Goal: Task Accomplishment & Management: Complete application form

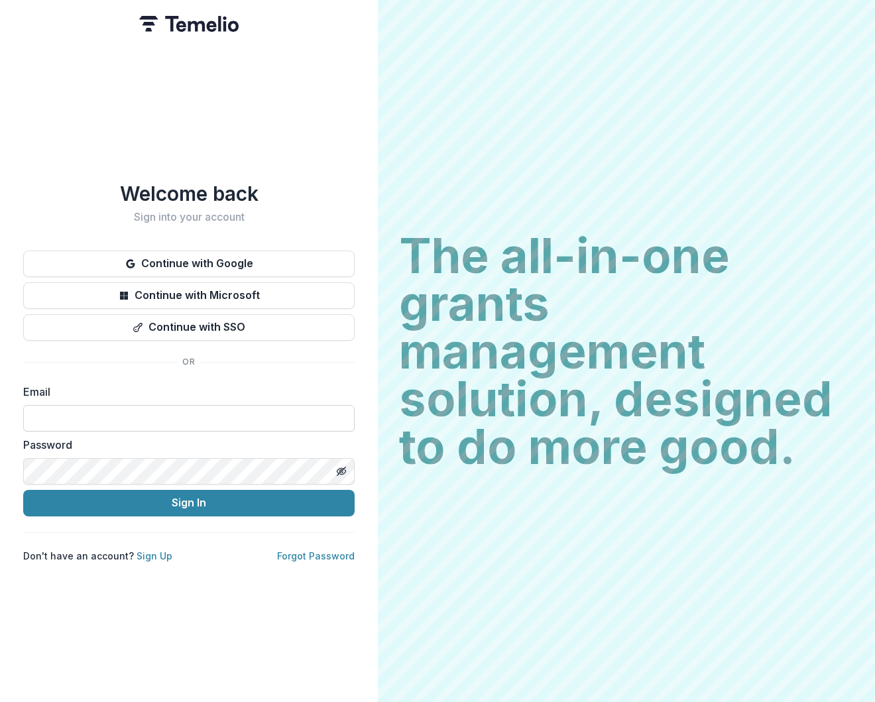
click at [86, 414] on input at bounding box center [188, 418] width 331 height 27
click at [0, 701] on com-1password-button at bounding box center [0, 702] width 0 height 0
type input "**********"
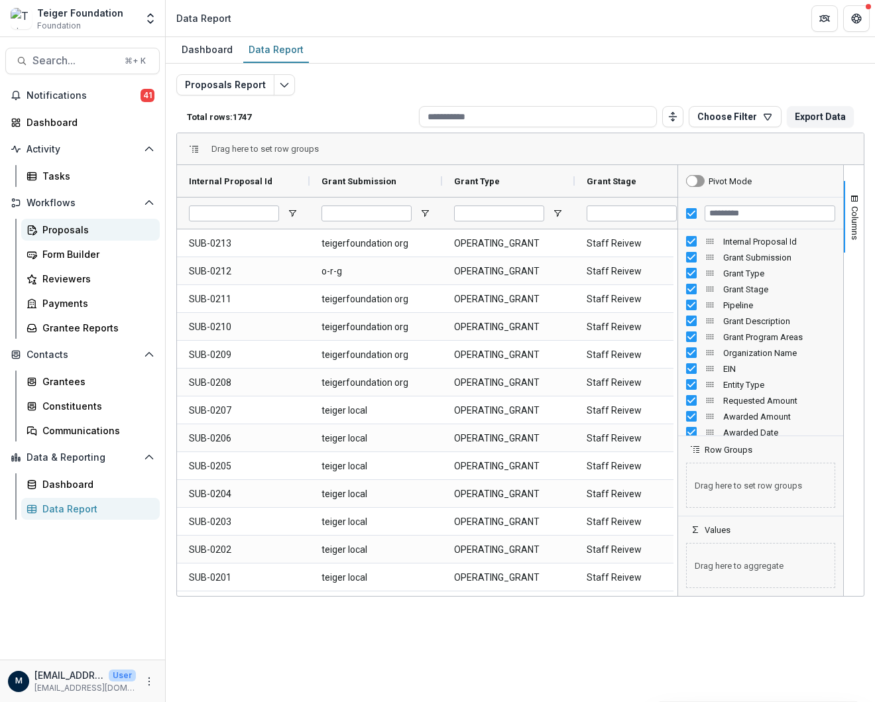
click at [47, 233] on div "Proposals" at bounding box center [95, 230] width 107 height 14
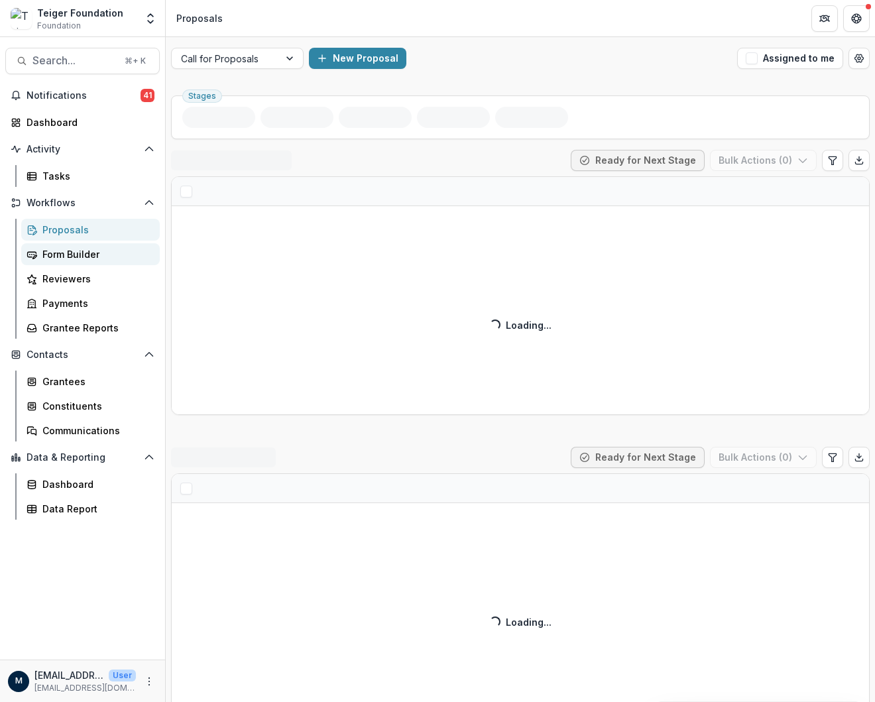
click at [51, 255] on div "Form Builder" at bounding box center [95, 254] width 107 height 14
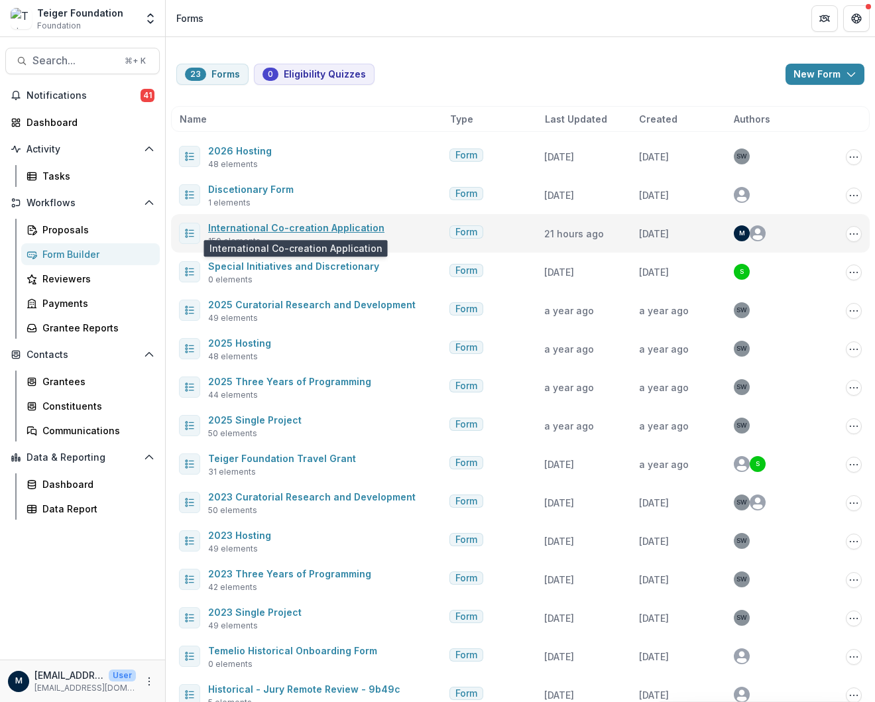
click at [243, 231] on link "International Co-creation Application" at bounding box center [296, 227] width 176 height 11
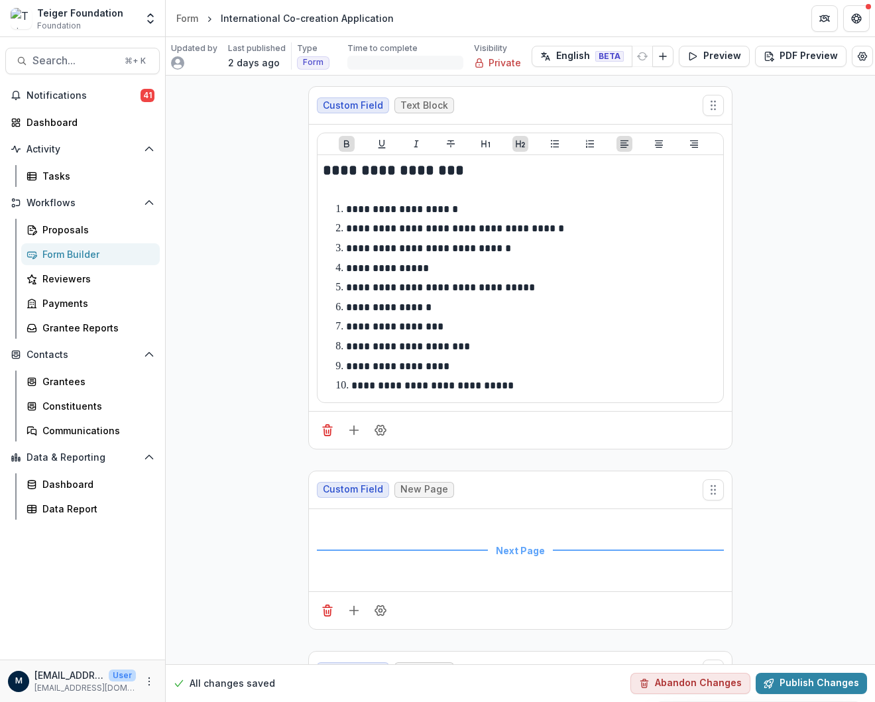
scroll to position [4553, 0]
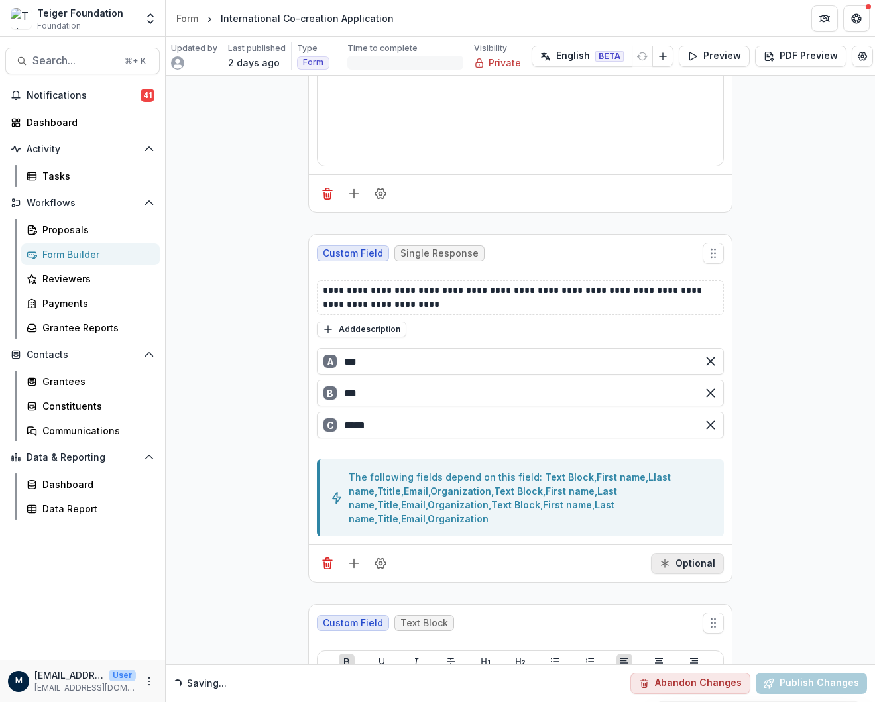
click at [673, 553] on button "Optional" at bounding box center [687, 563] width 73 height 21
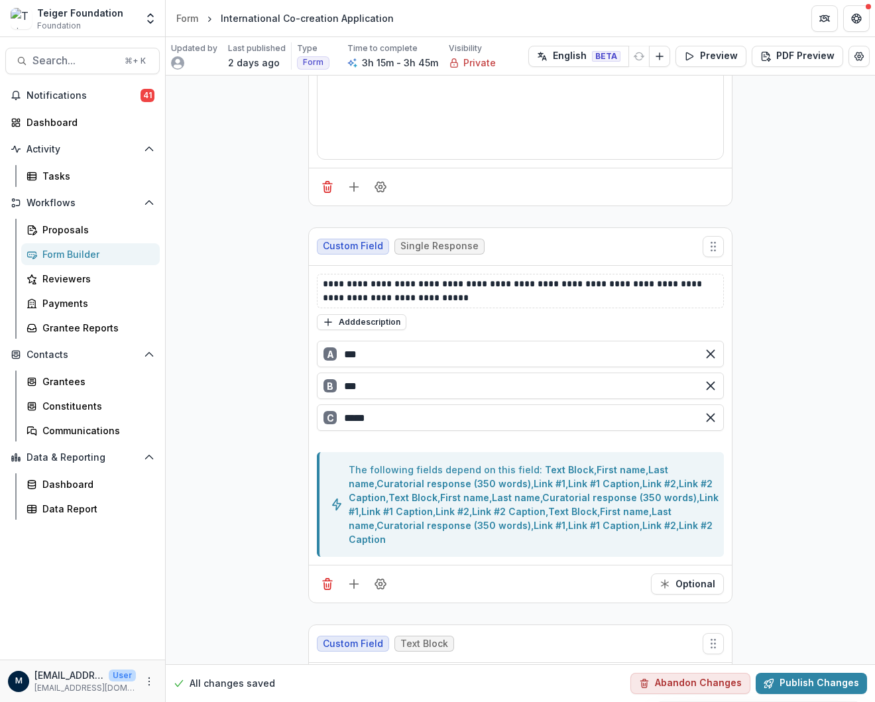
scroll to position [13675, 0]
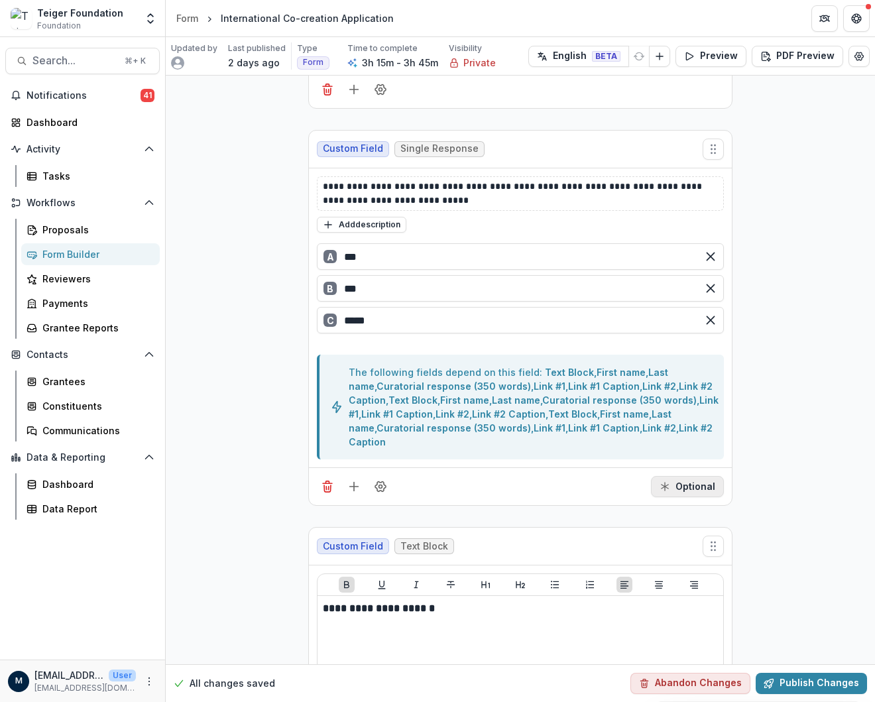
click at [693, 476] on button "Optional" at bounding box center [687, 486] width 73 height 21
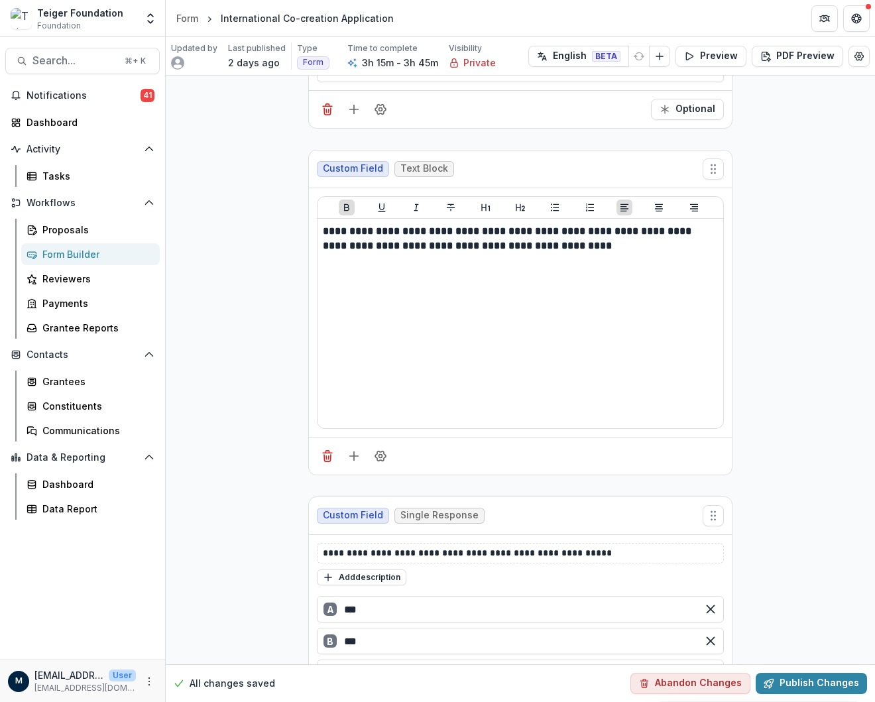
scroll to position [25130, 0]
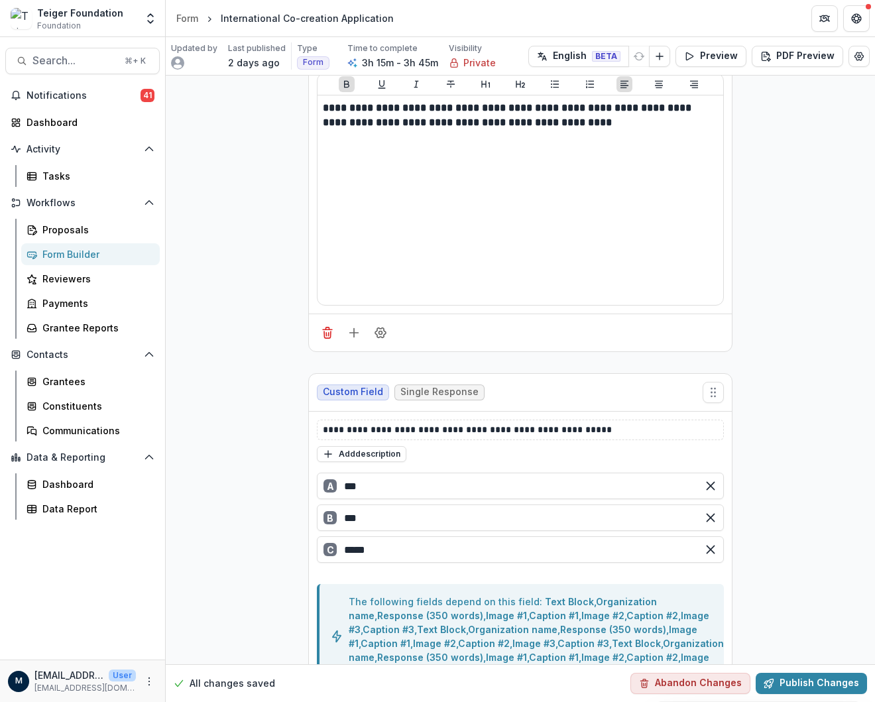
scroll to position [25123, 0]
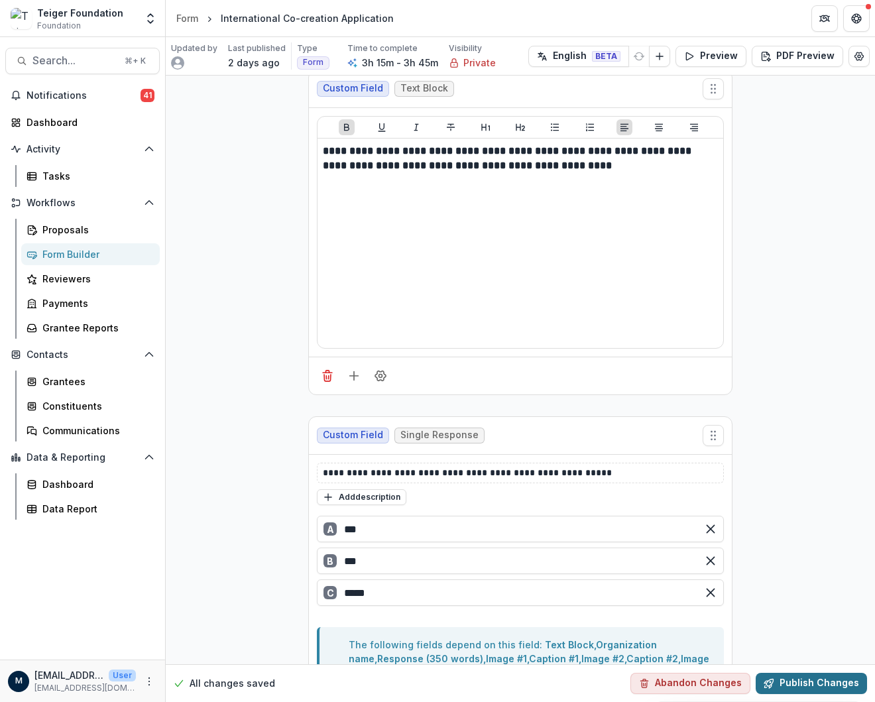
click at [786, 685] on button "Publish Changes" at bounding box center [810, 683] width 111 height 21
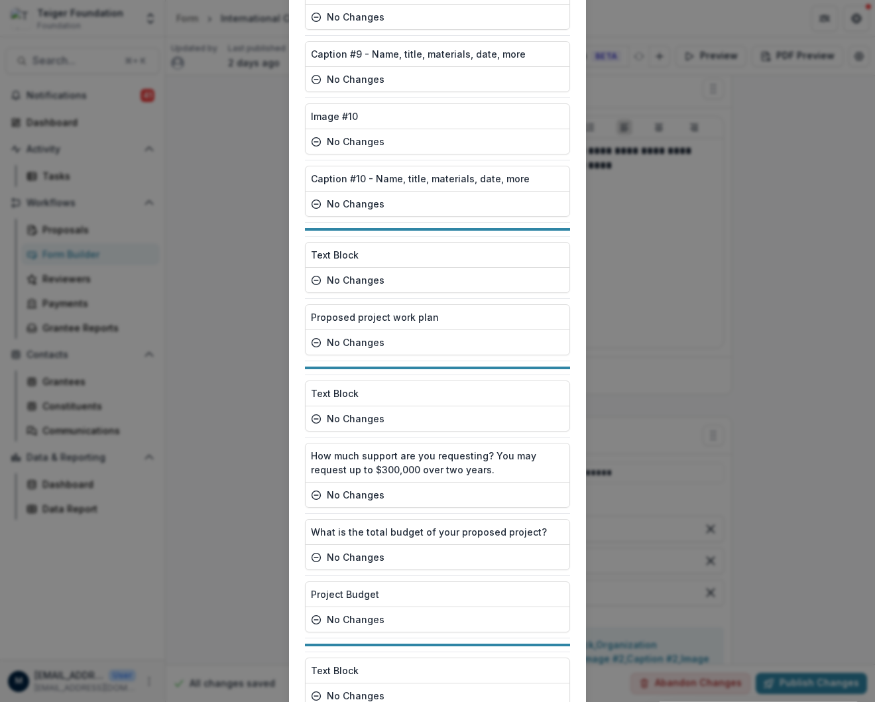
scroll to position [8960, 0]
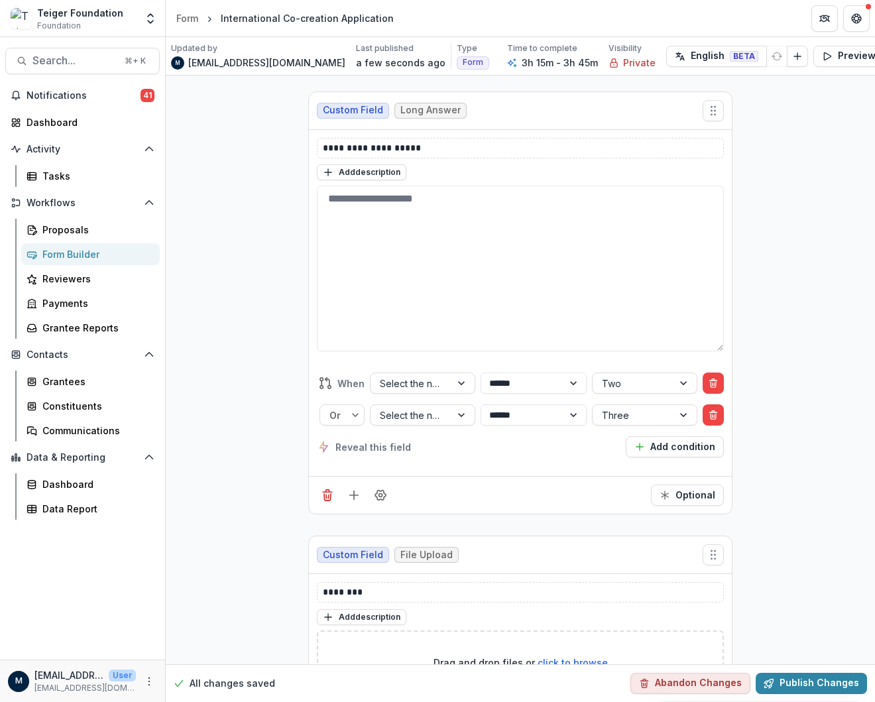
scroll to position [30182, 0]
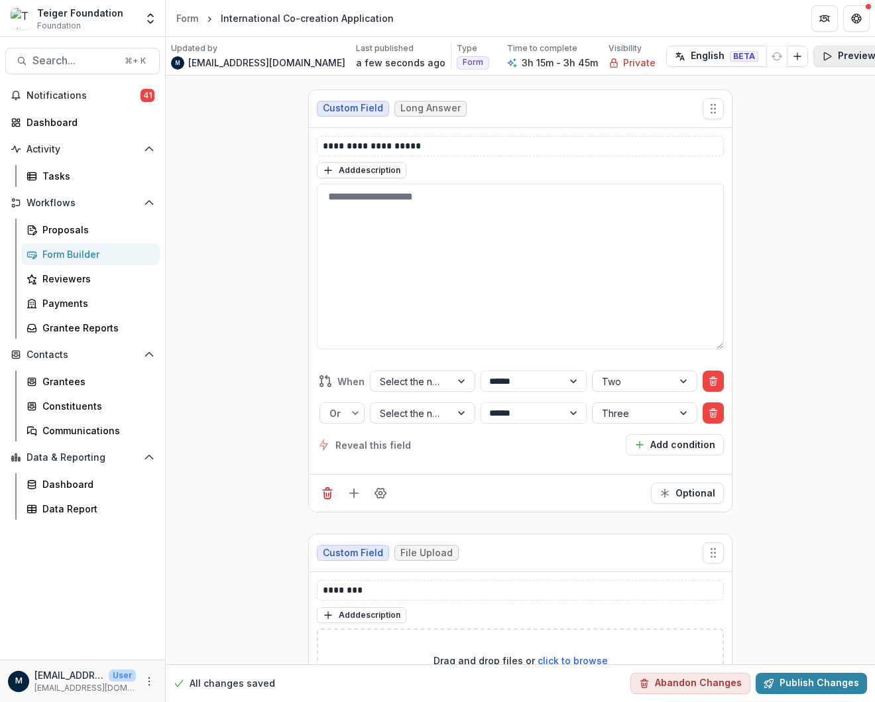
click at [814, 54] on button "Preview" at bounding box center [848, 56] width 71 height 21
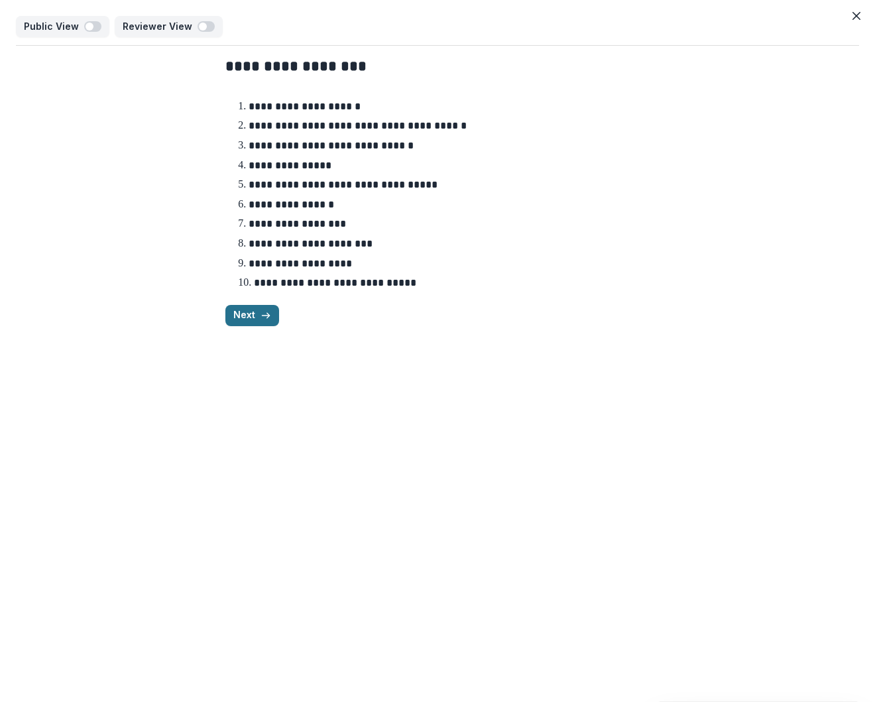
click at [246, 308] on button "Next" at bounding box center [252, 315] width 54 height 21
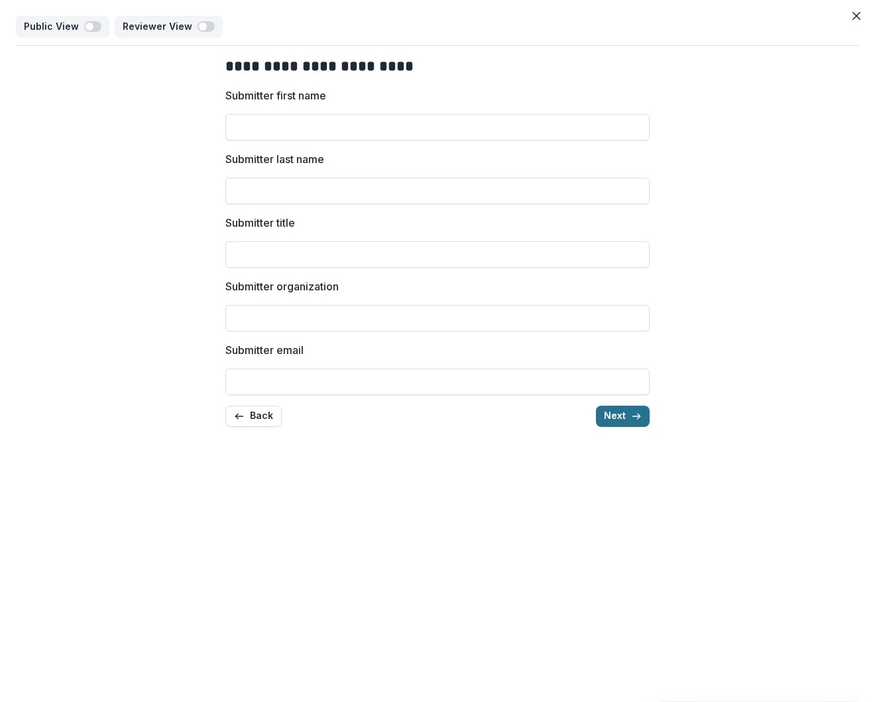
click at [608, 416] on button "Next" at bounding box center [623, 416] width 54 height 21
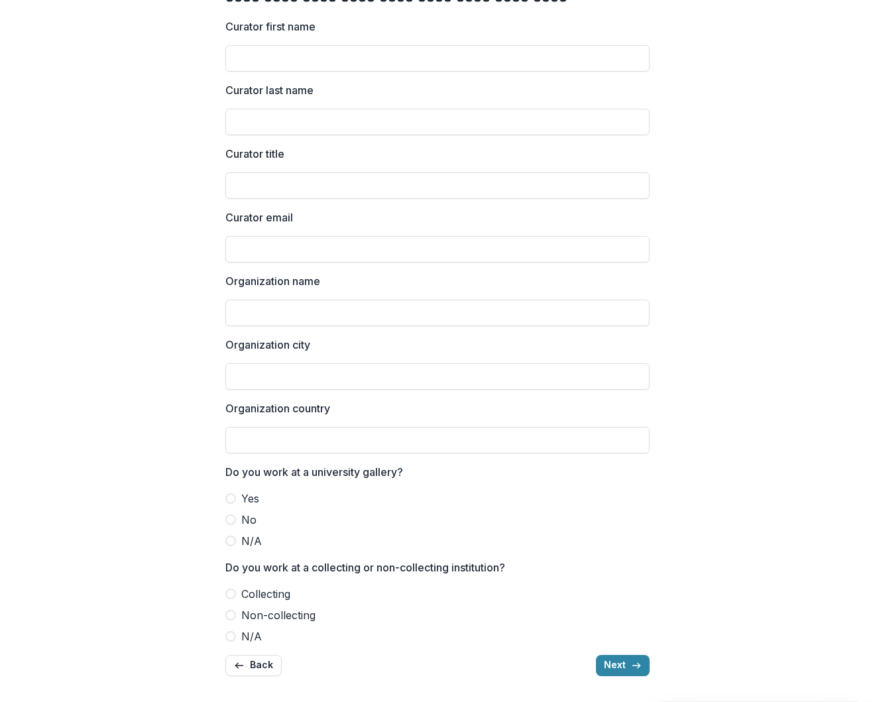
scroll to position [0, 0]
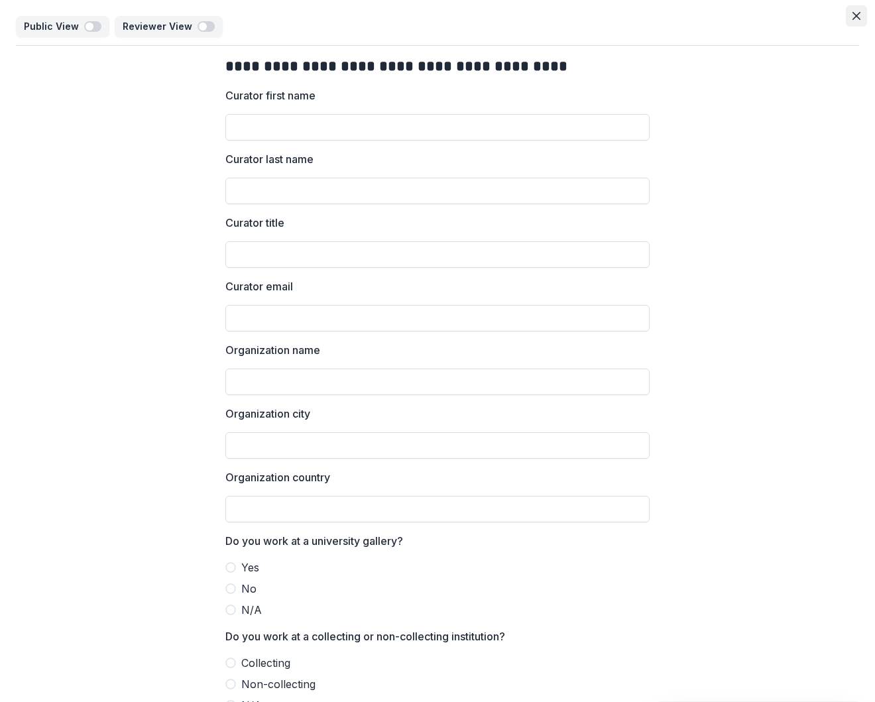
click at [848, 15] on button "Close" at bounding box center [856, 15] width 21 height 21
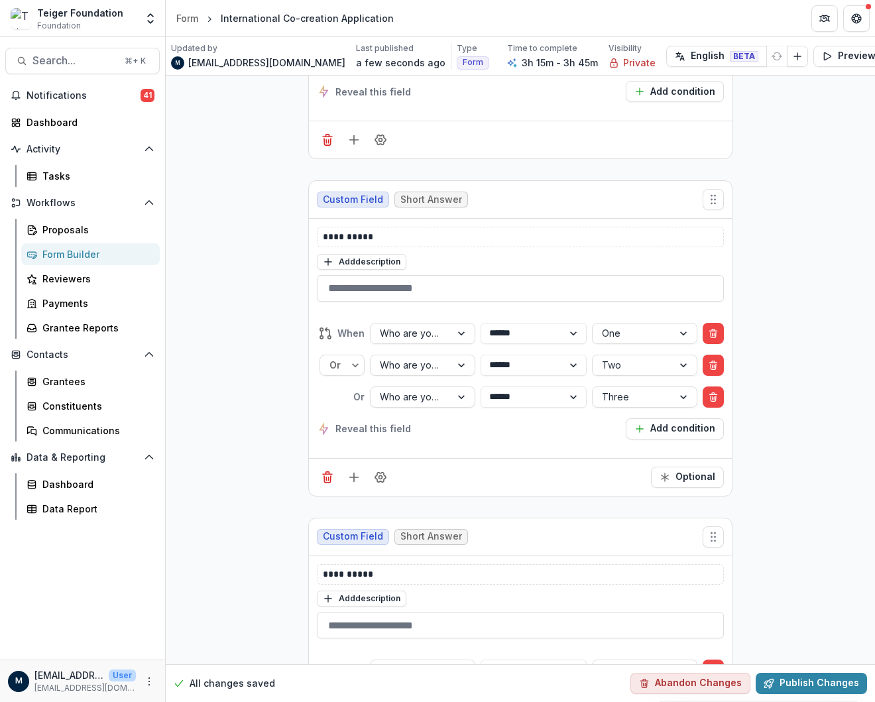
scroll to position [5402, 0]
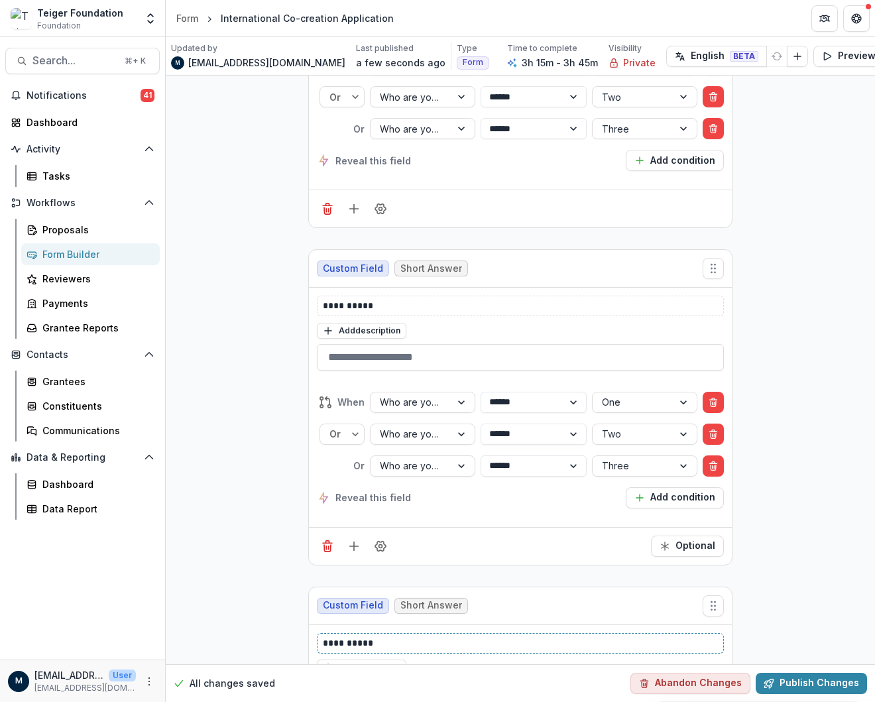
click at [328, 636] on p "**********" at bounding box center [521, 643] width 396 height 14
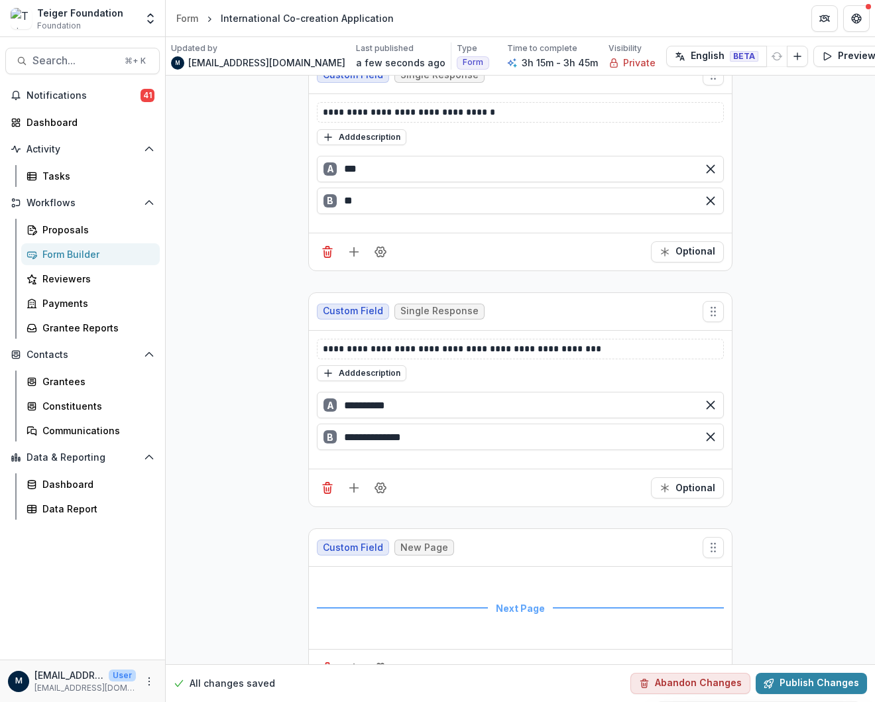
scroll to position [3670, 0]
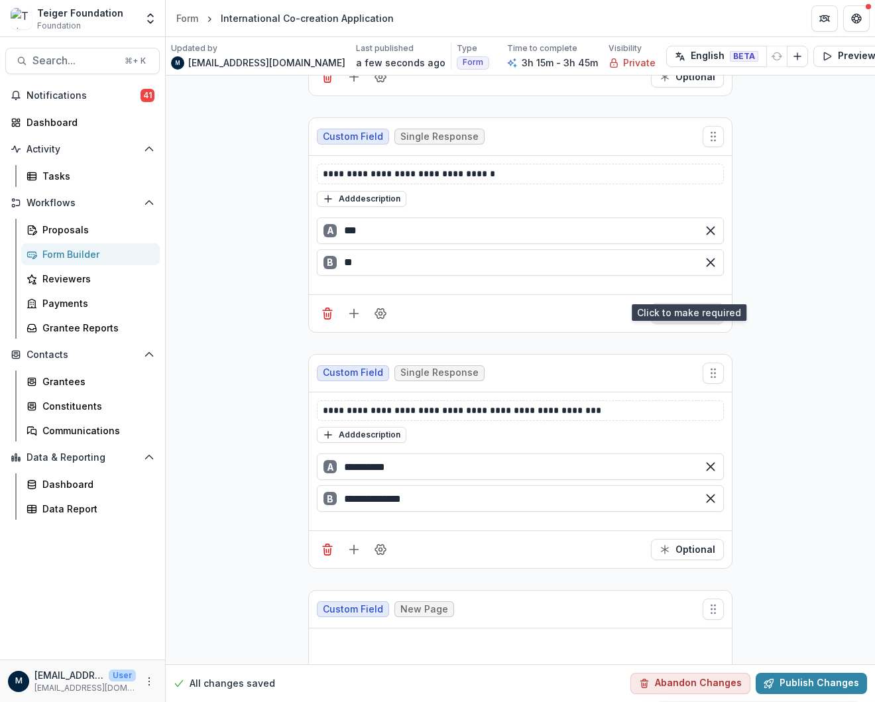
click at [671, 303] on button "Optional" at bounding box center [687, 313] width 73 height 21
click at [663, 544] on icon "Required" at bounding box center [664, 549] width 11 height 11
click at [784, 673] on button "Publish Changes" at bounding box center [810, 683] width 111 height 21
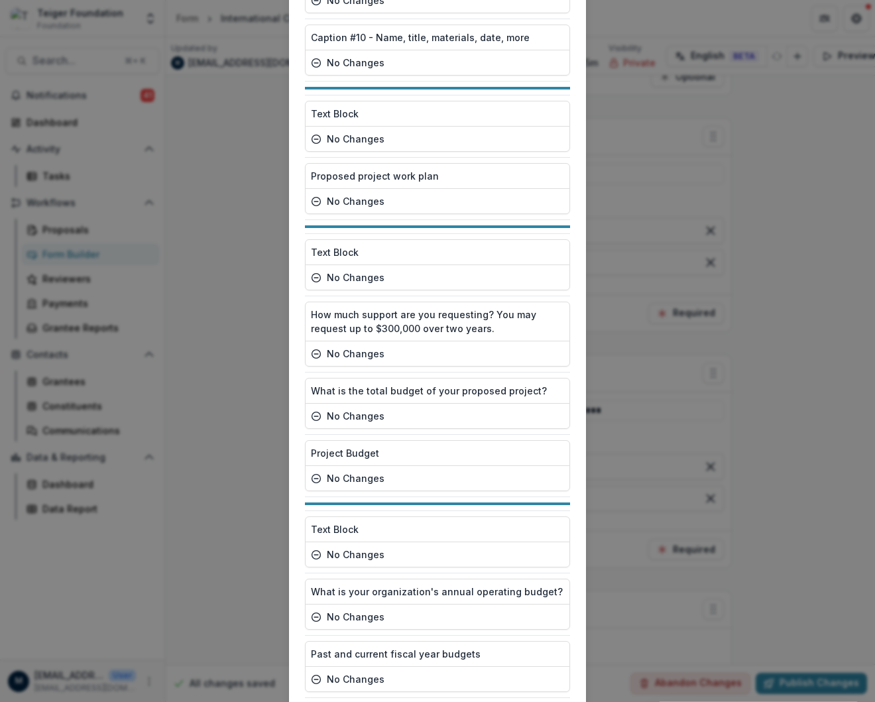
scroll to position [8960, 0]
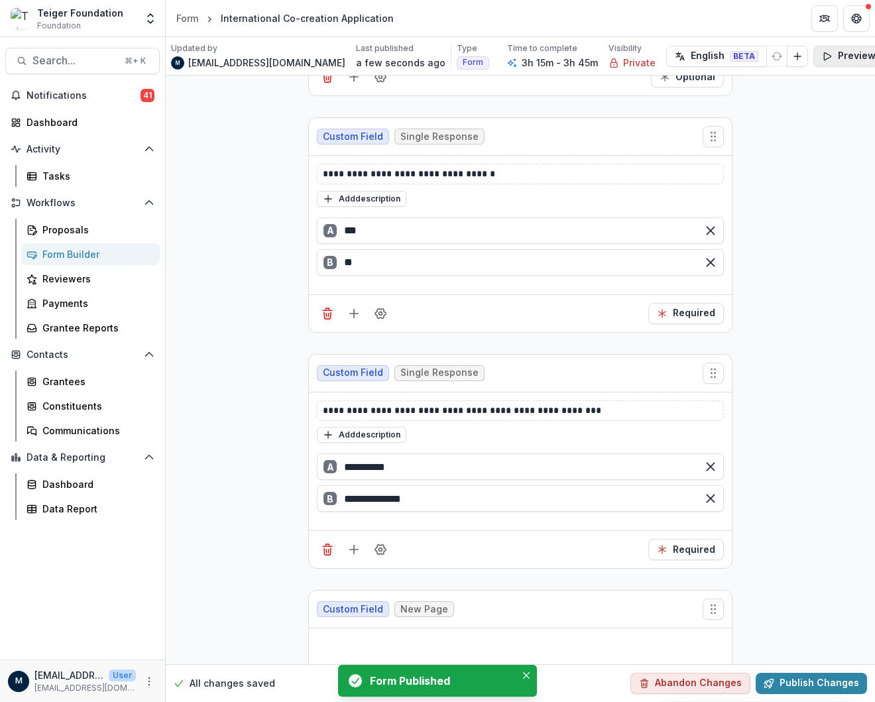
click at [813, 60] on button "Preview" at bounding box center [848, 56] width 71 height 21
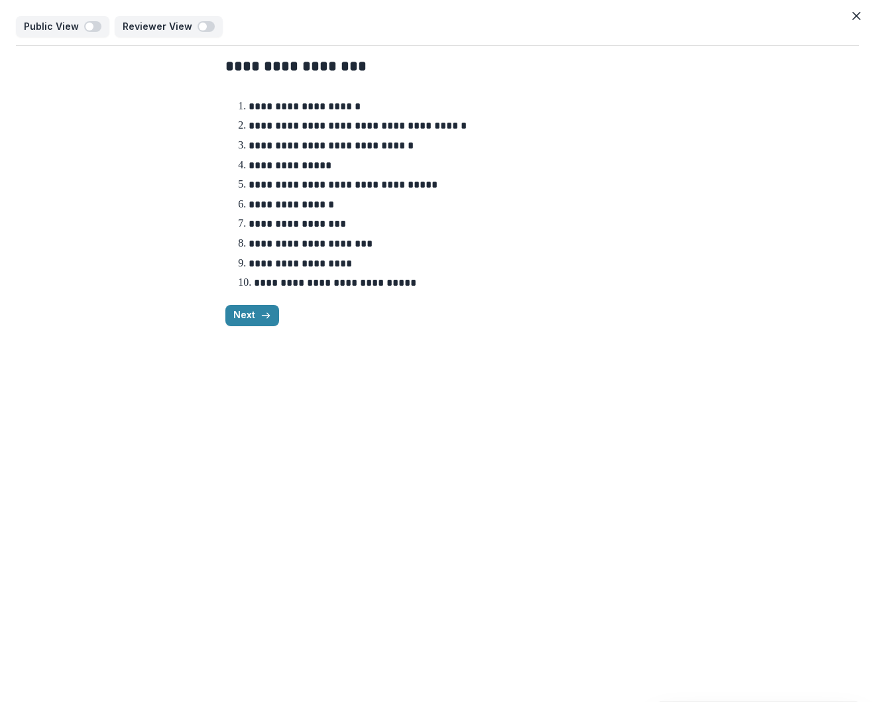
click at [225, 306] on div "Next" at bounding box center [437, 315] width 424 height 21
click at [237, 312] on button "Next" at bounding box center [252, 315] width 54 height 21
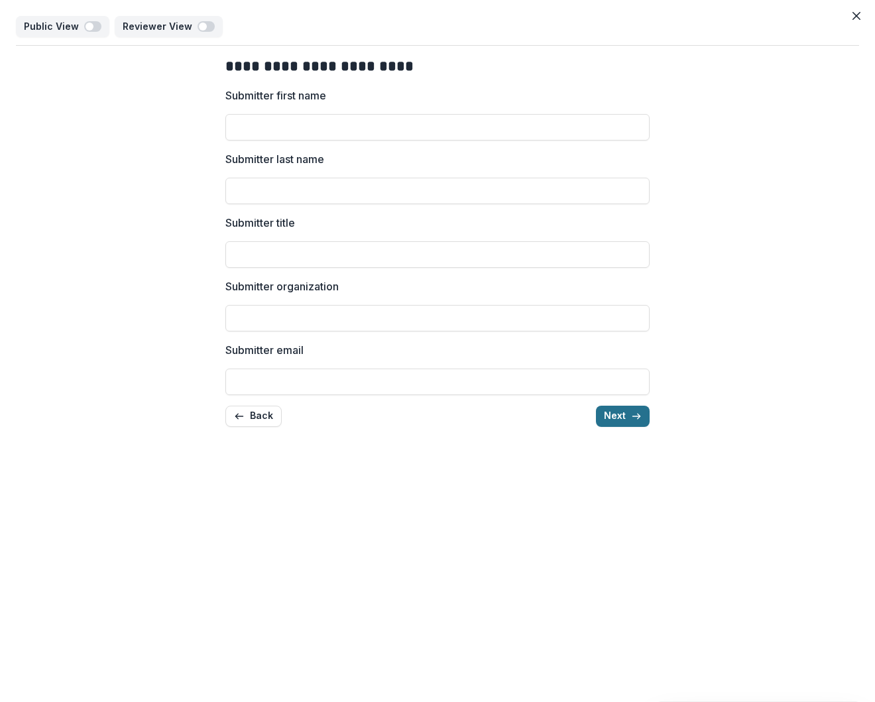
click at [598, 419] on button "Next" at bounding box center [623, 416] width 54 height 21
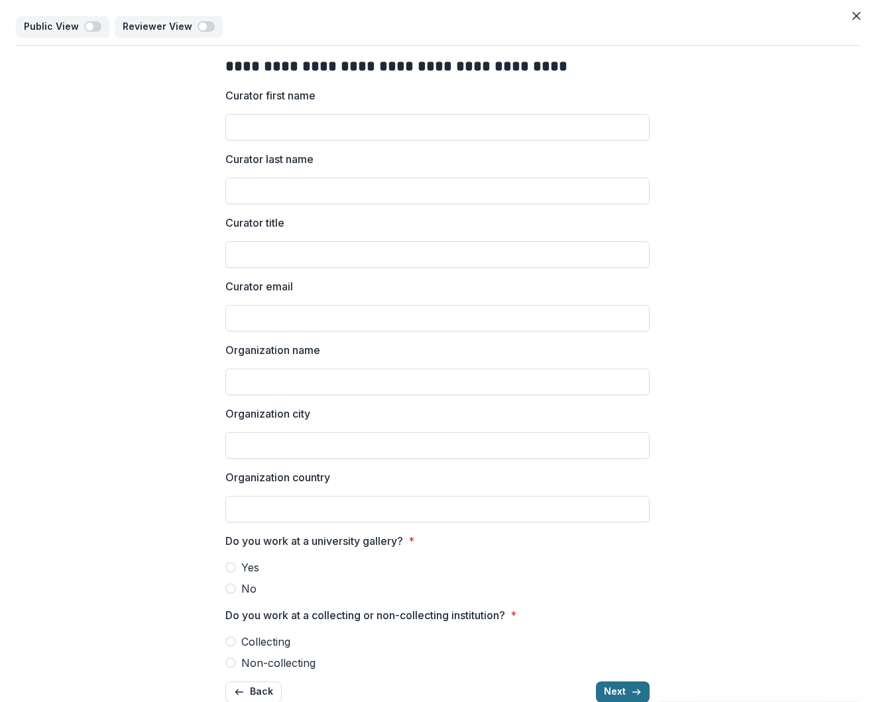
scroll to position [27, 0]
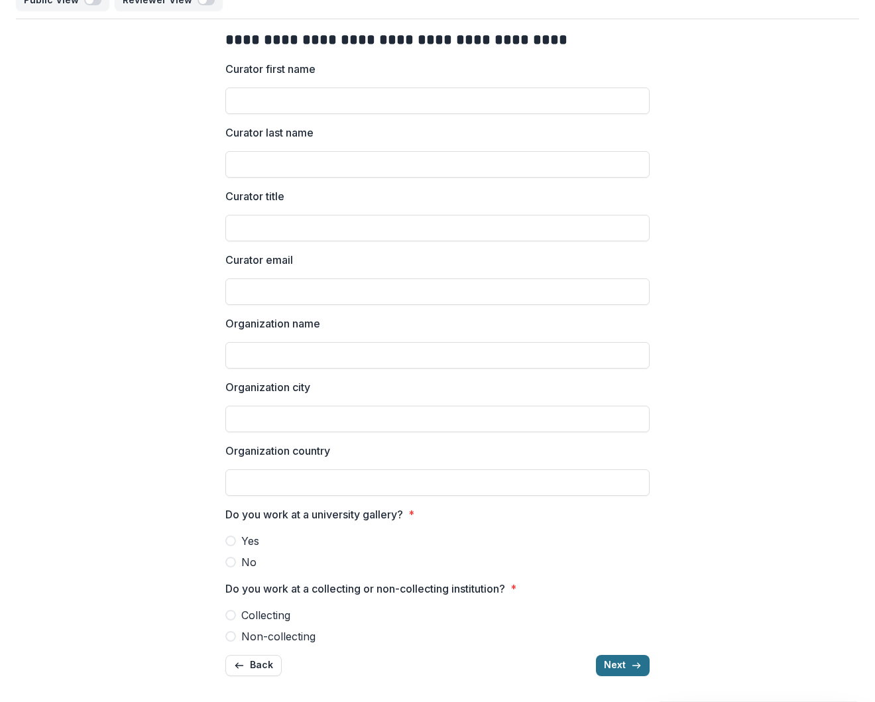
click at [631, 666] on icon "button" at bounding box center [636, 665] width 11 height 11
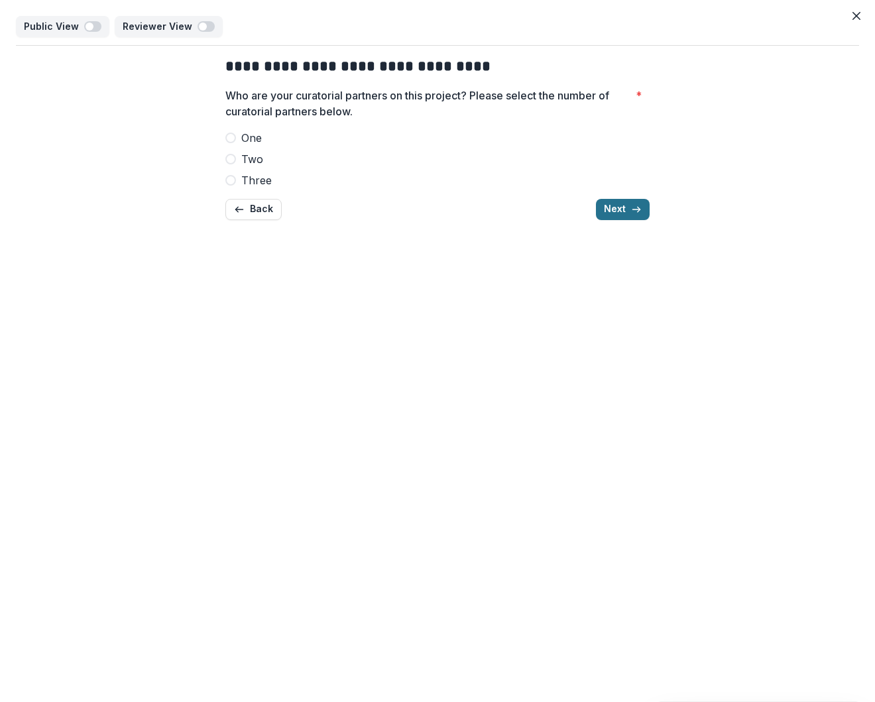
scroll to position [0, 0]
click at [632, 215] on button "Next" at bounding box center [623, 209] width 54 height 21
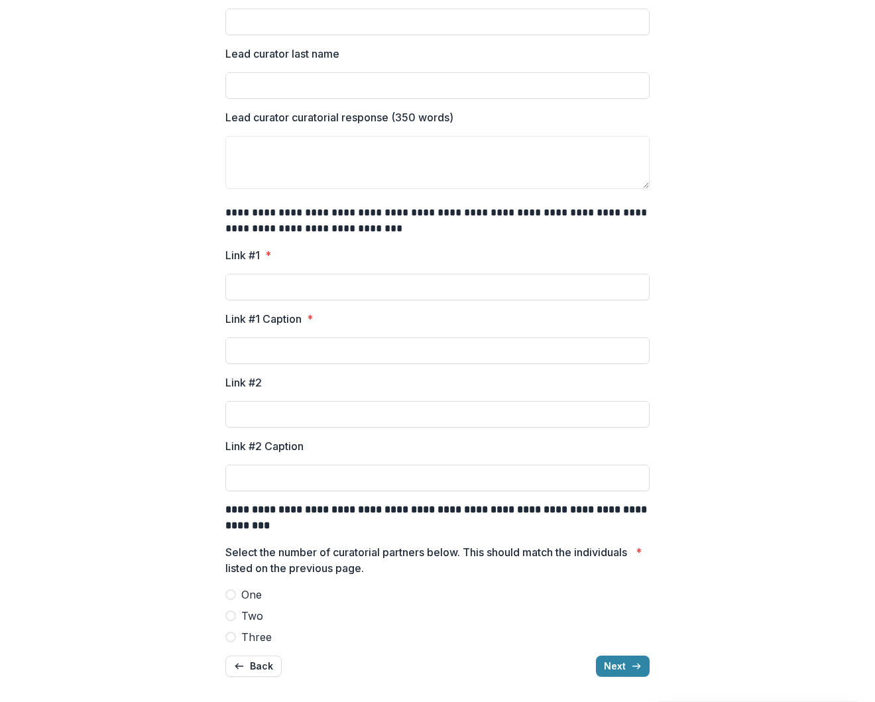
scroll to position [280, 0]
click at [610, 655] on button "Next" at bounding box center [623, 665] width 54 height 21
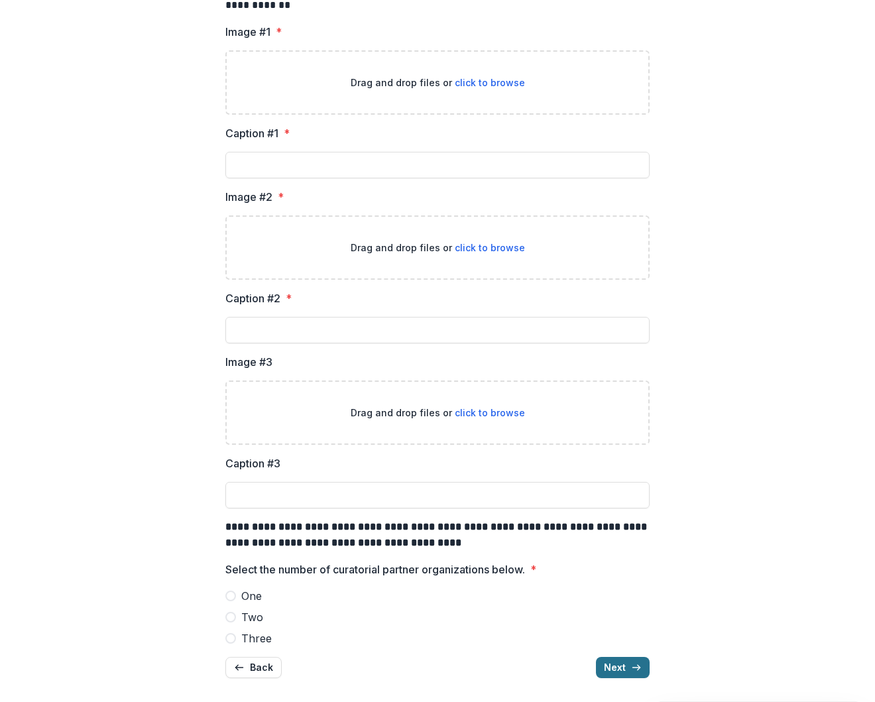
click at [614, 662] on button "Next" at bounding box center [623, 667] width 54 height 21
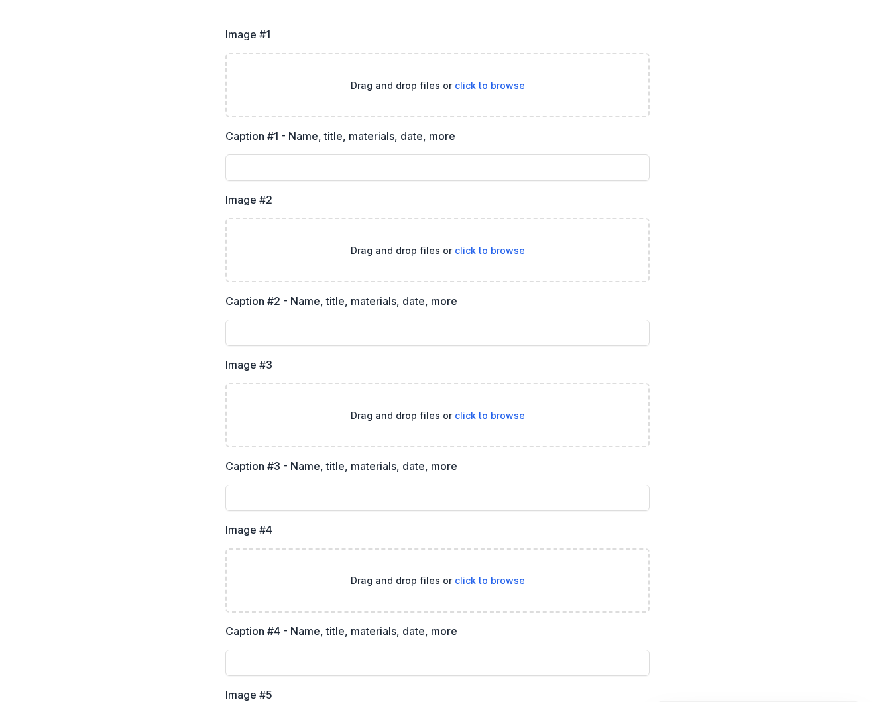
scroll to position [1486, 0]
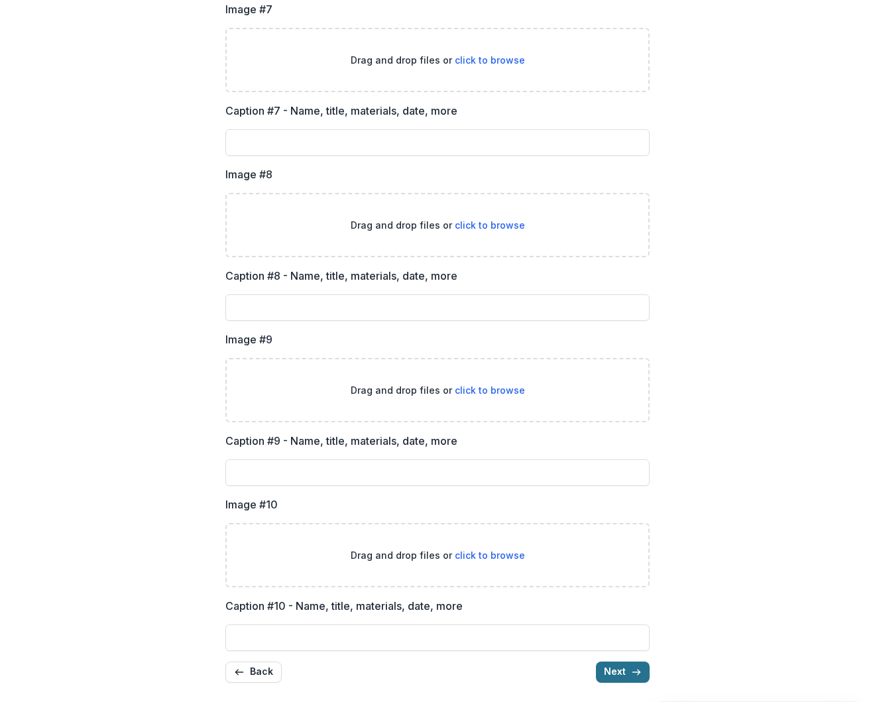
click at [614, 661] on button "Next" at bounding box center [623, 671] width 54 height 21
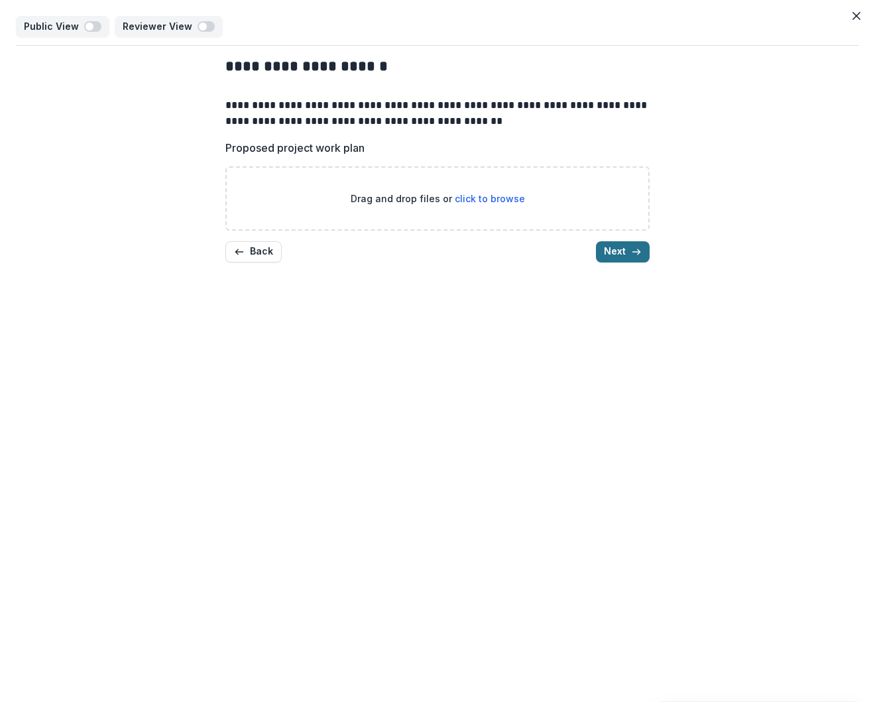
scroll to position [0, 0]
click at [628, 254] on button "Next" at bounding box center [623, 251] width 54 height 21
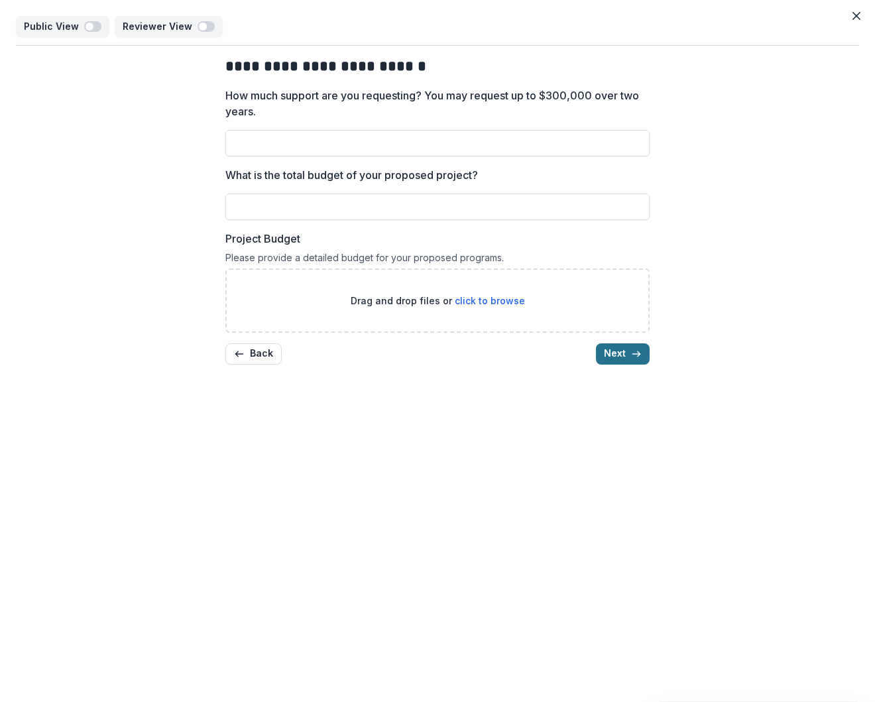
click at [629, 359] on button "Next" at bounding box center [623, 353] width 54 height 21
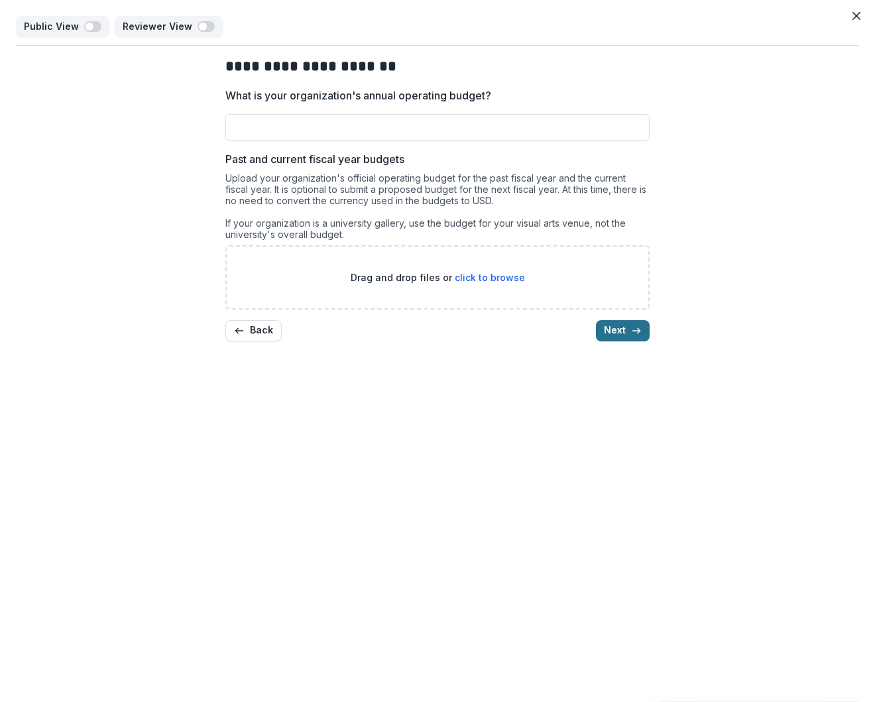
click at [624, 339] on button "Next" at bounding box center [623, 330] width 54 height 21
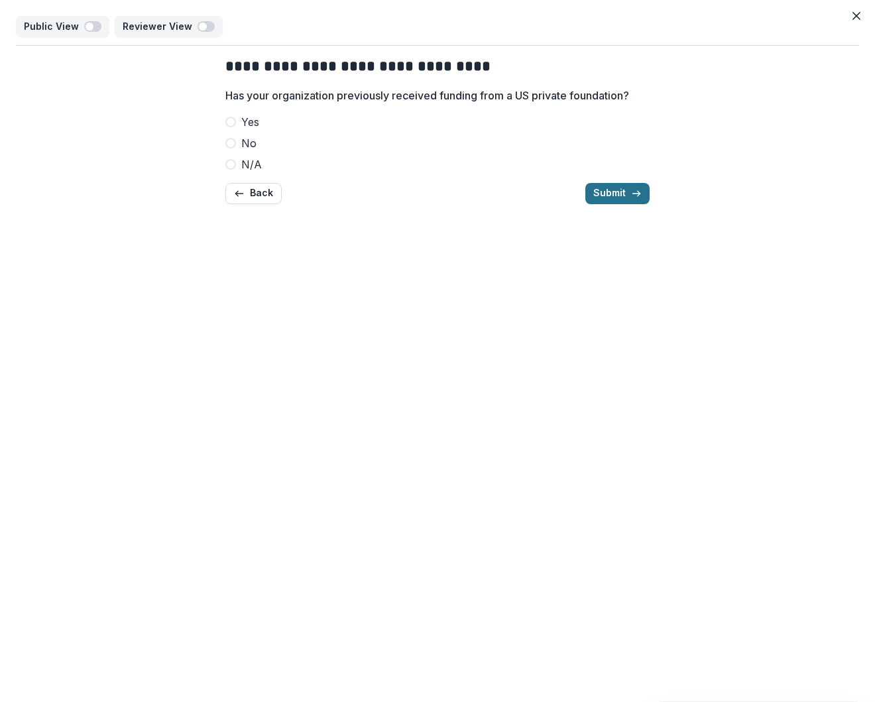
click at [611, 195] on button "Submit" at bounding box center [617, 193] width 64 height 21
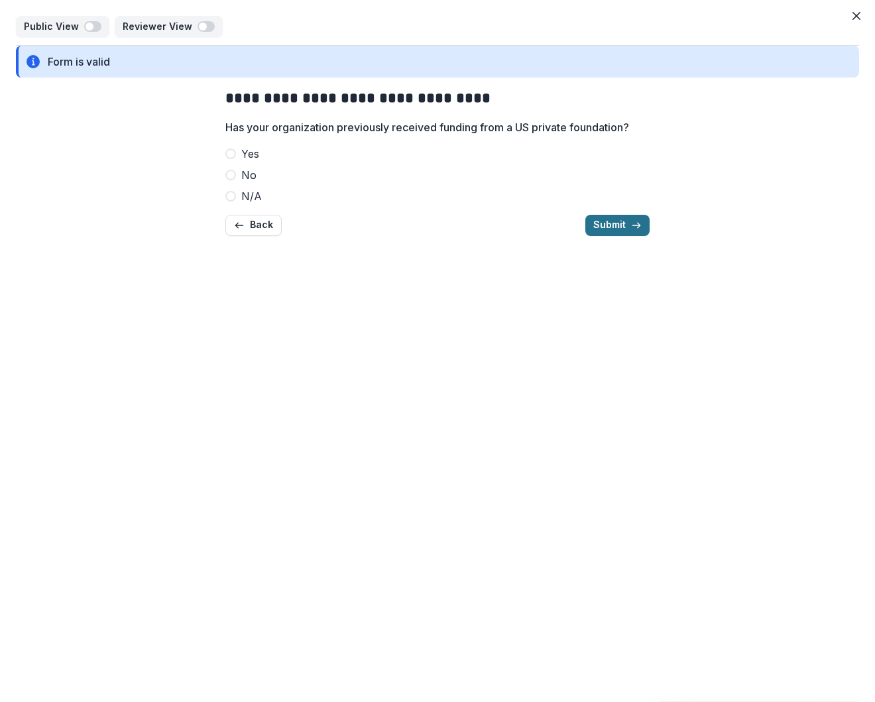
click at [600, 215] on button "Submit" at bounding box center [617, 225] width 64 height 21
click at [600, 227] on button "Submit" at bounding box center [617, 225] width 64 height 21
click at [850, 17] on button "Close" at bounding box center [856, 15] width 21 height 21
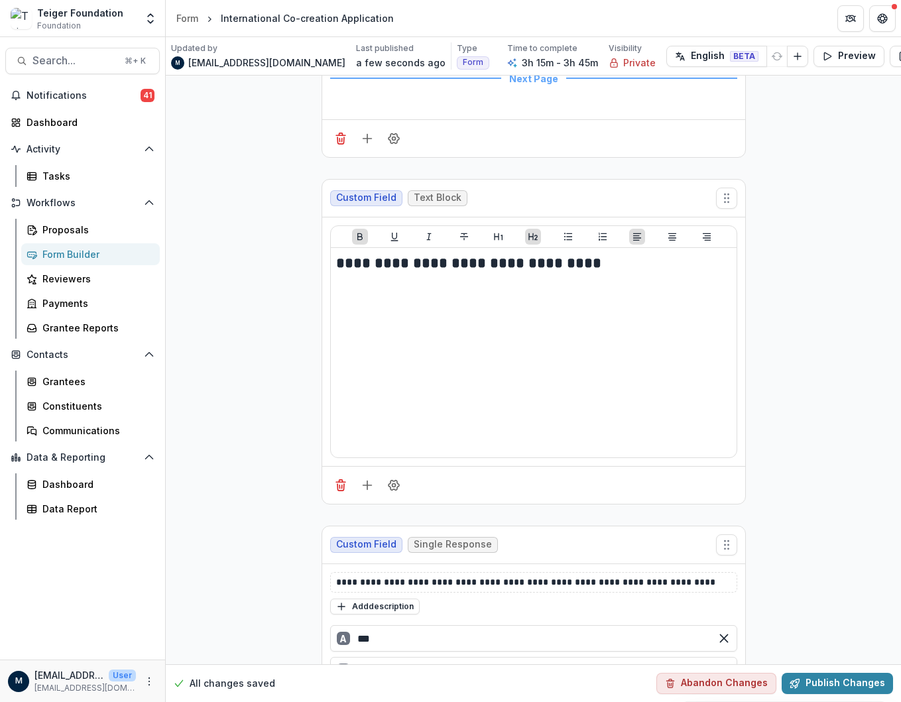
scroll to position [45349, 0]
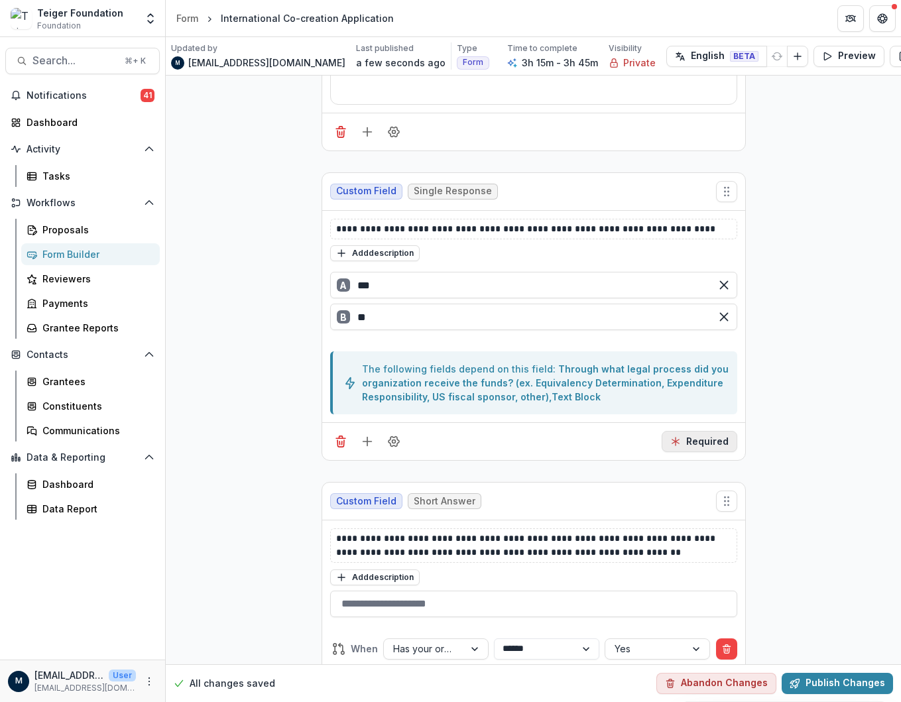
scroll to position [45986, 0]
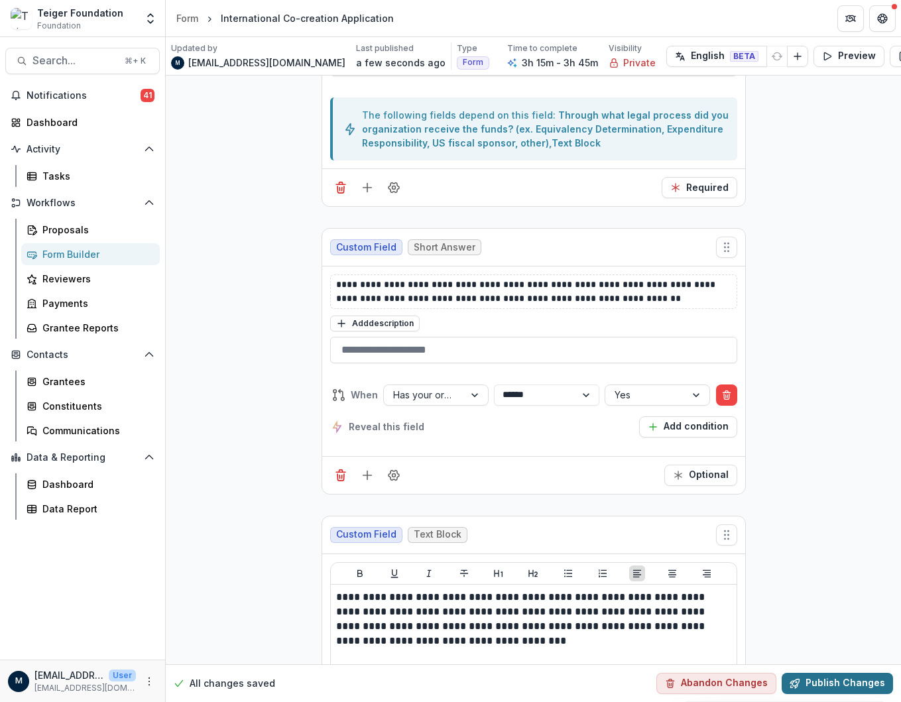
click at [834, 675] on button "Publish Changes" at bounding box center [836, 683] width 111 height 21
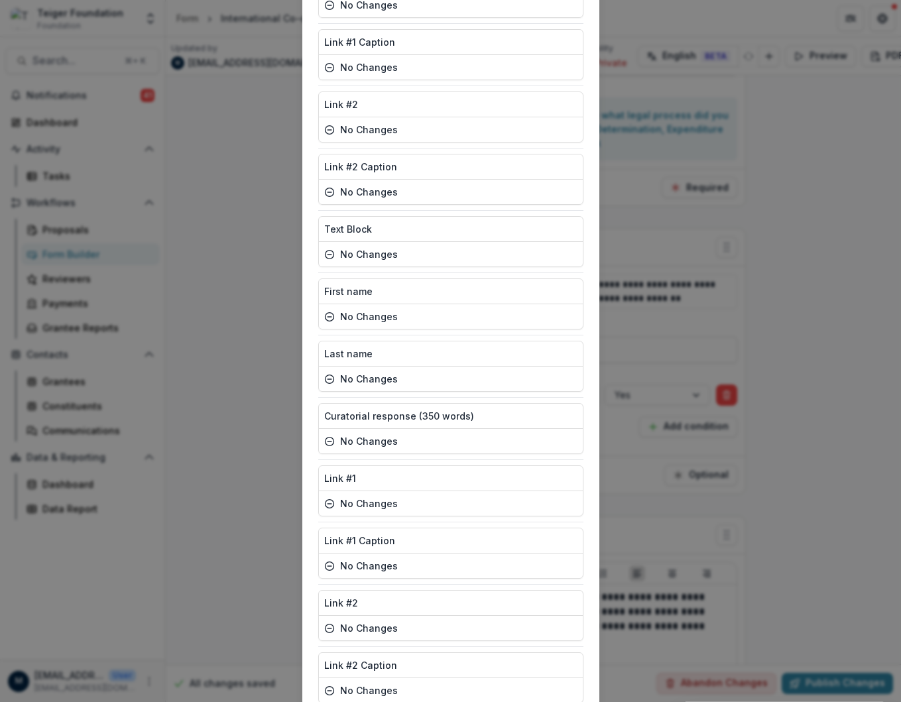
scroll to position [8960, 0]
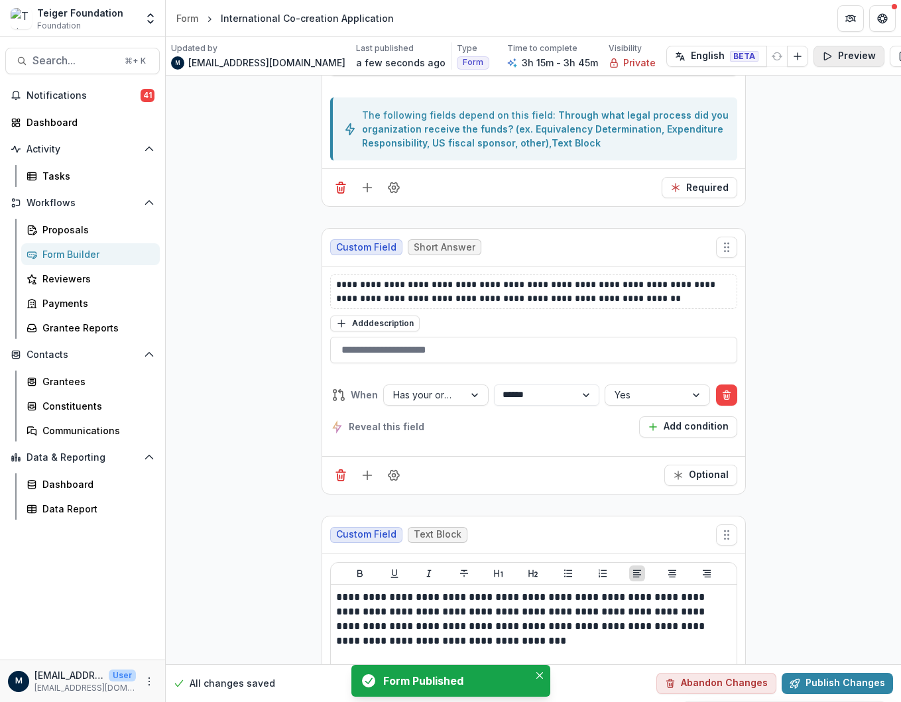
click at [824, 58] on icon "button" at bounding box center [827, 55] width 7 height 7
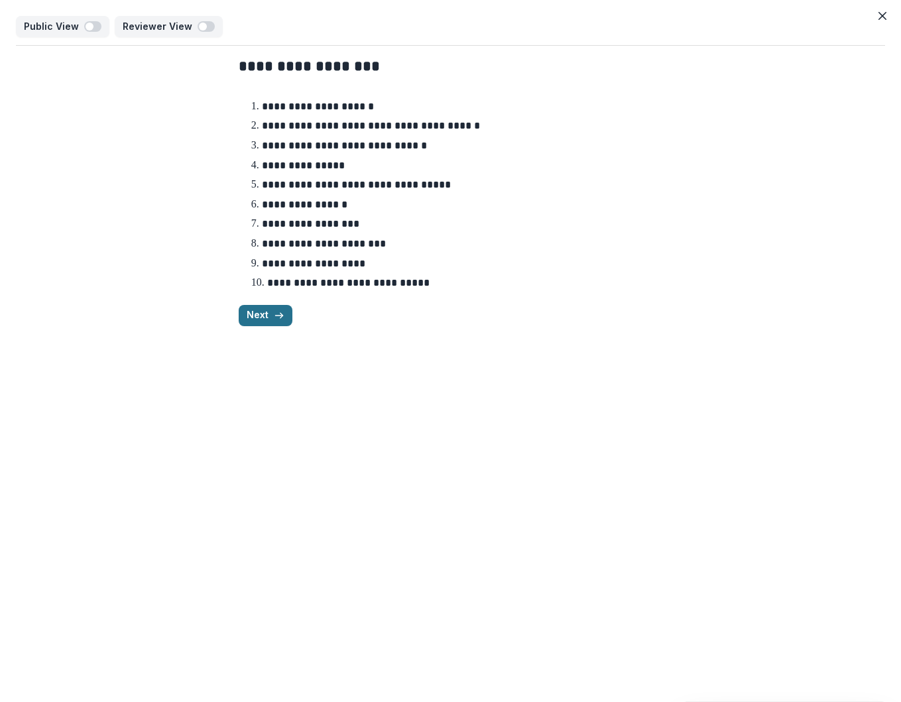
click at [251, 319] on button "Next" at bounding box center [266, 315] width 54 height 21
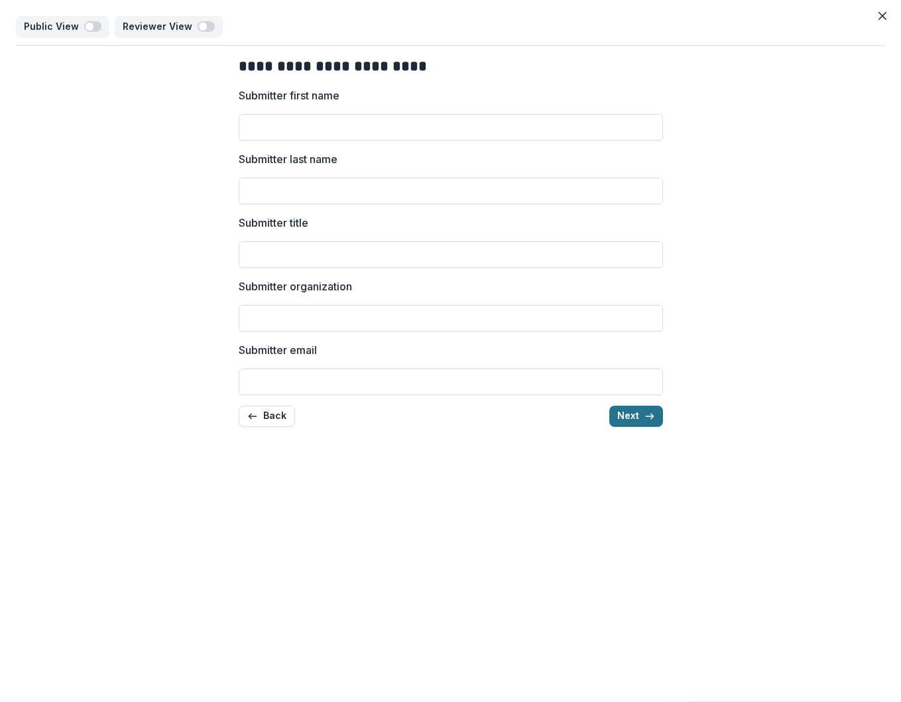
click at [620, 415] on button "Next" at bounding box center [636, 416] width 54 height 21
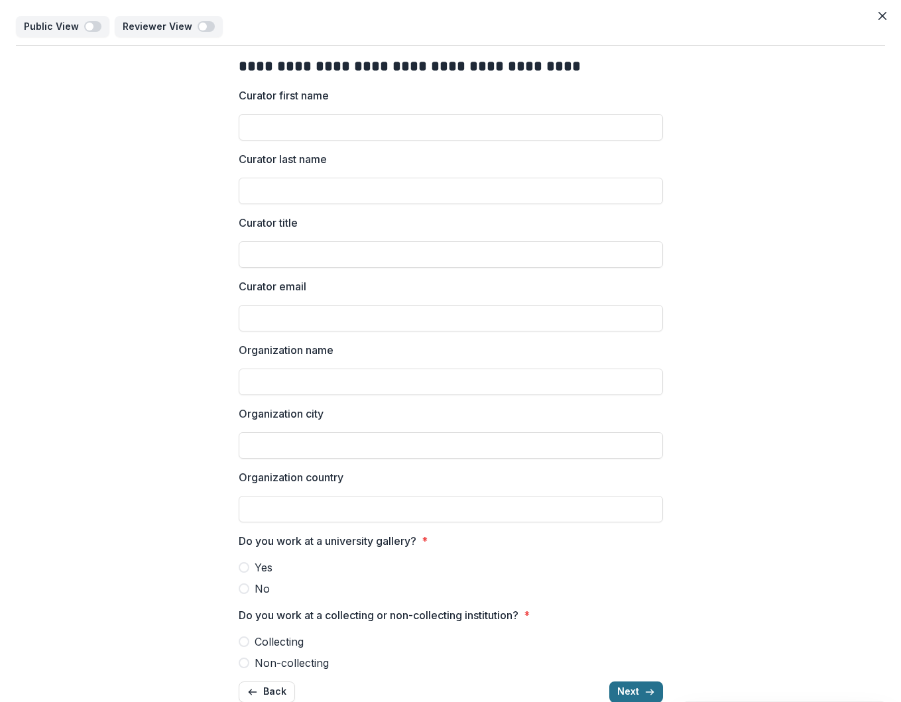
click at [636, 683] on button "Next" at bounding box center [636, 691] width 54 height 21
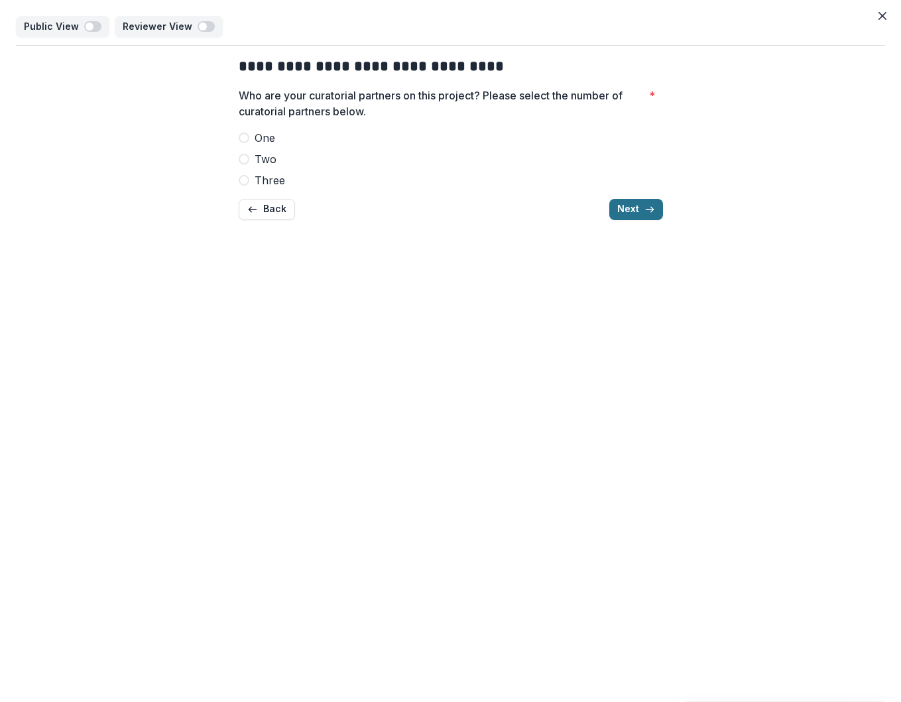
click at [636, 210] on button "Next" at bounding box center [636, 209] width 54 height 21
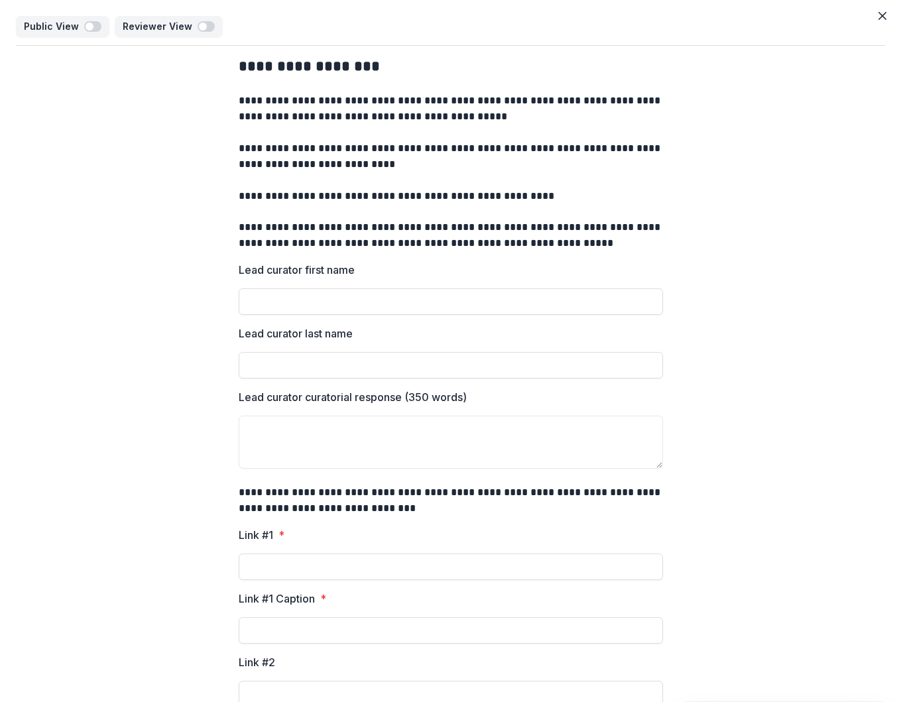
scroll to position [280, 0]
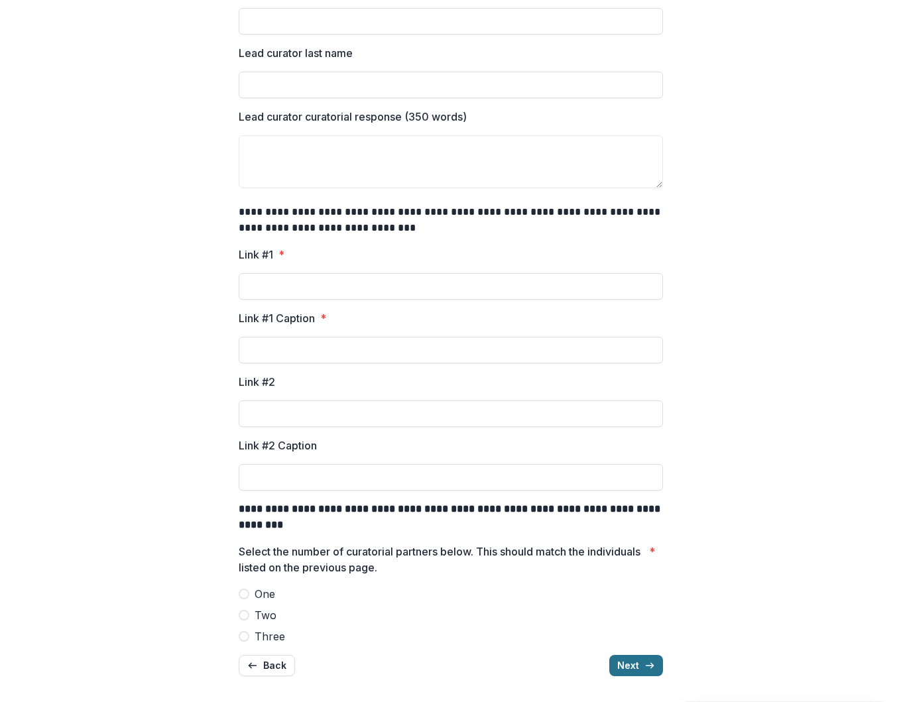
click at [632, 671] on button "Next" at bounding box center [636, 665] width 54 height 21
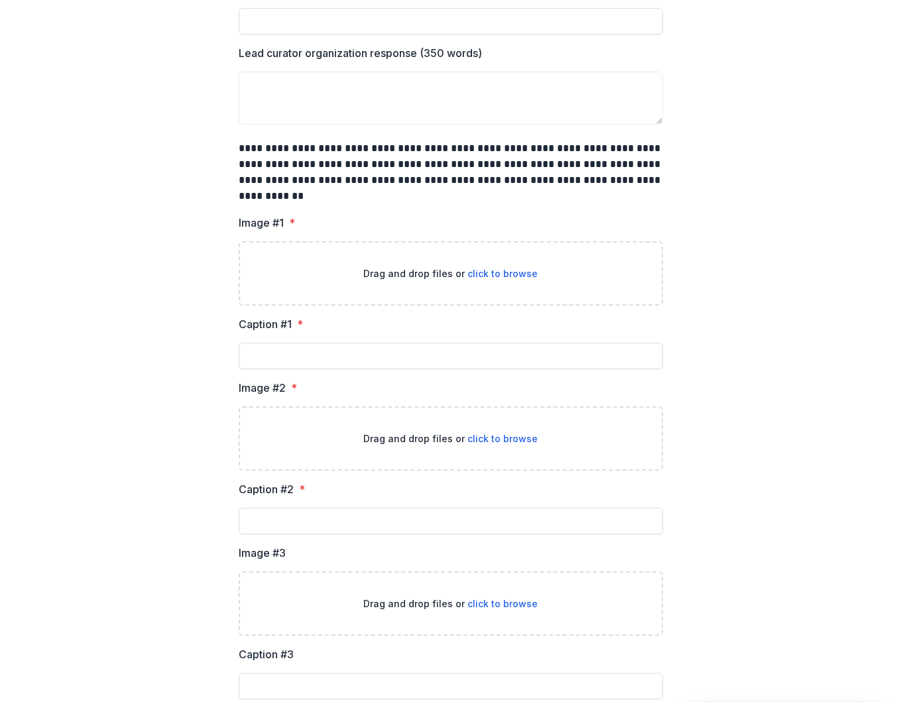
scroll to position [471, 0]
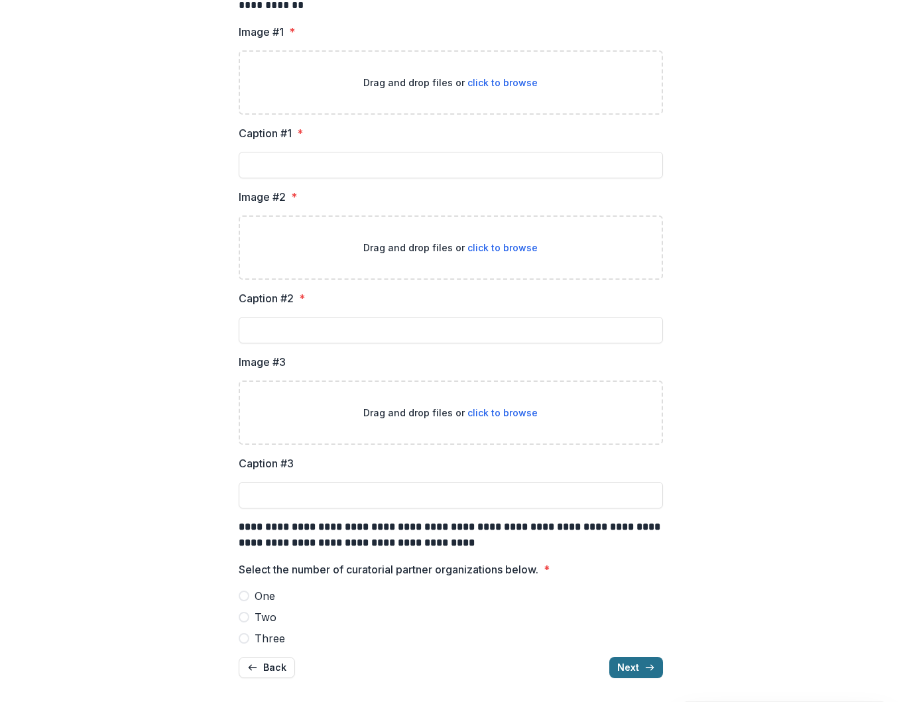
click at [618, 661] on button "Next" at bounding box center [636, 667] width 54 height 21
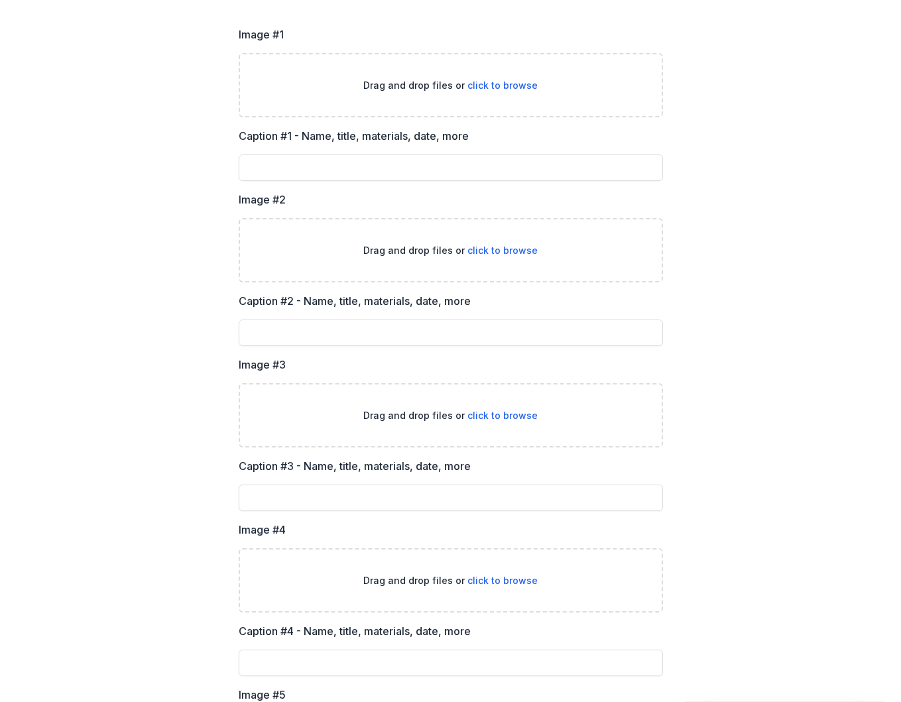
scroll to position [1486, 0]
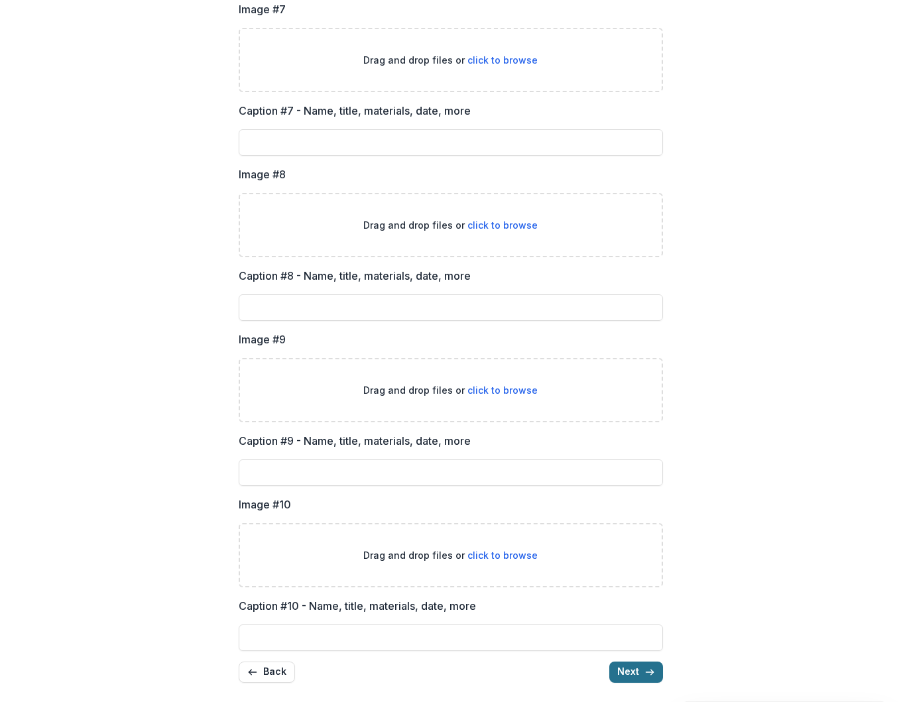
click at [618, 661] on button "Next" at bounding box center [636, 671] width 54 height 21
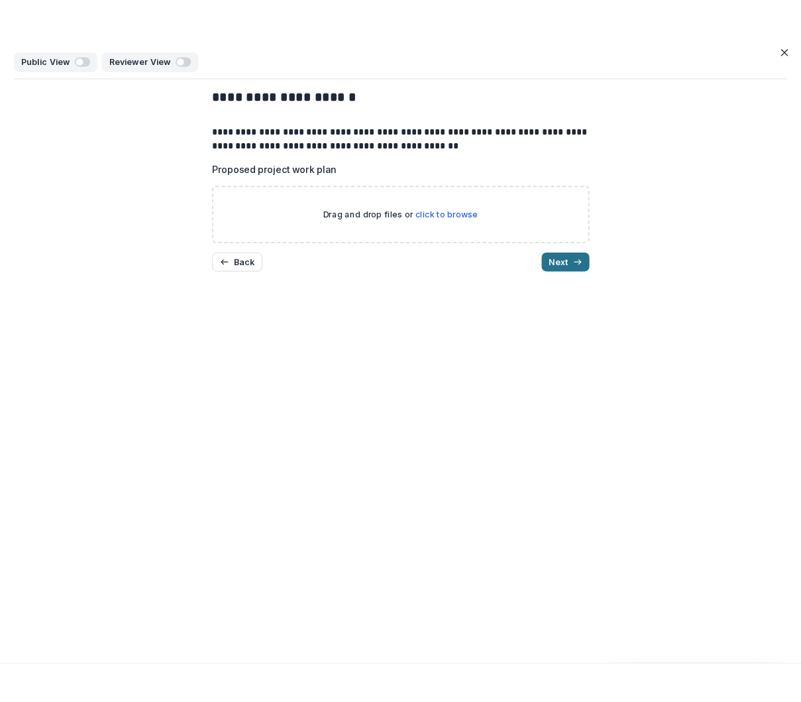
scroll to position [0, 0]
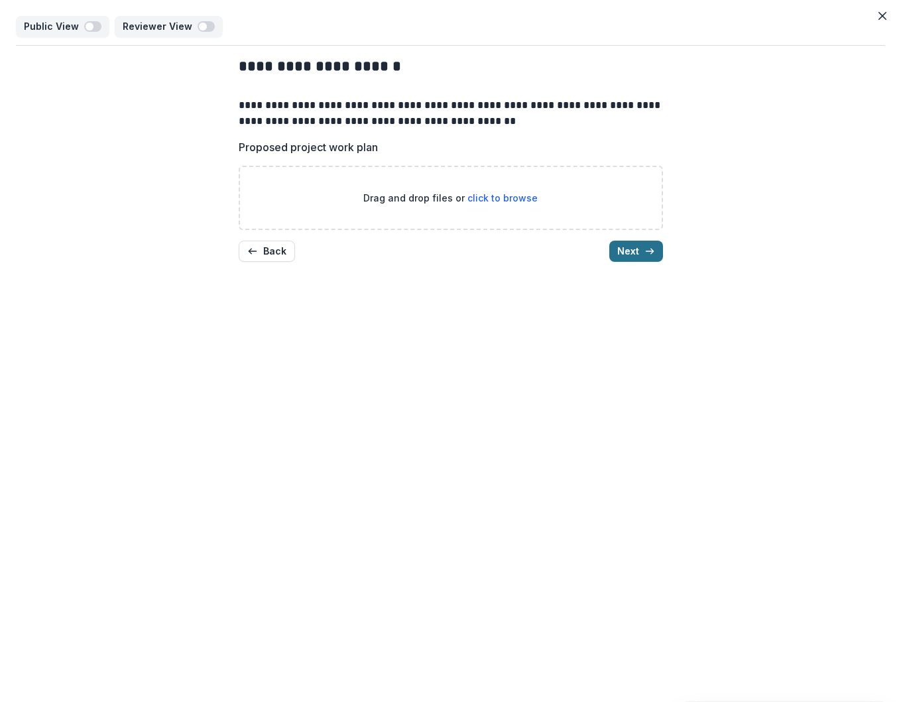
click at [651, 252] on icon "button" at bounding box center [649, 251] width 11 height 11
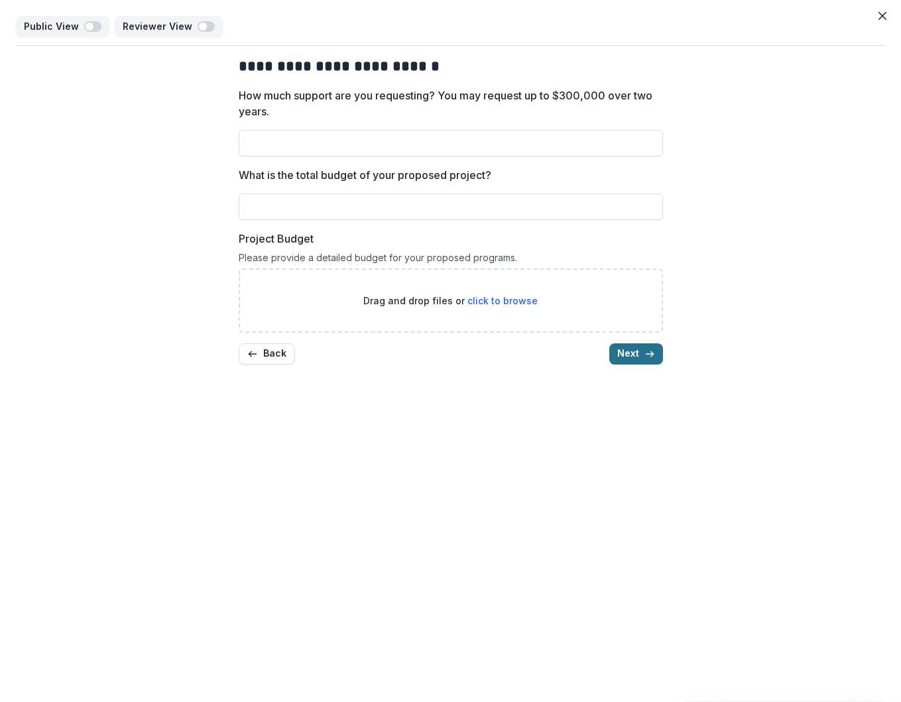
click at [630, 347] on button "Next" at bounding box center [636, 353] width 54 height 21
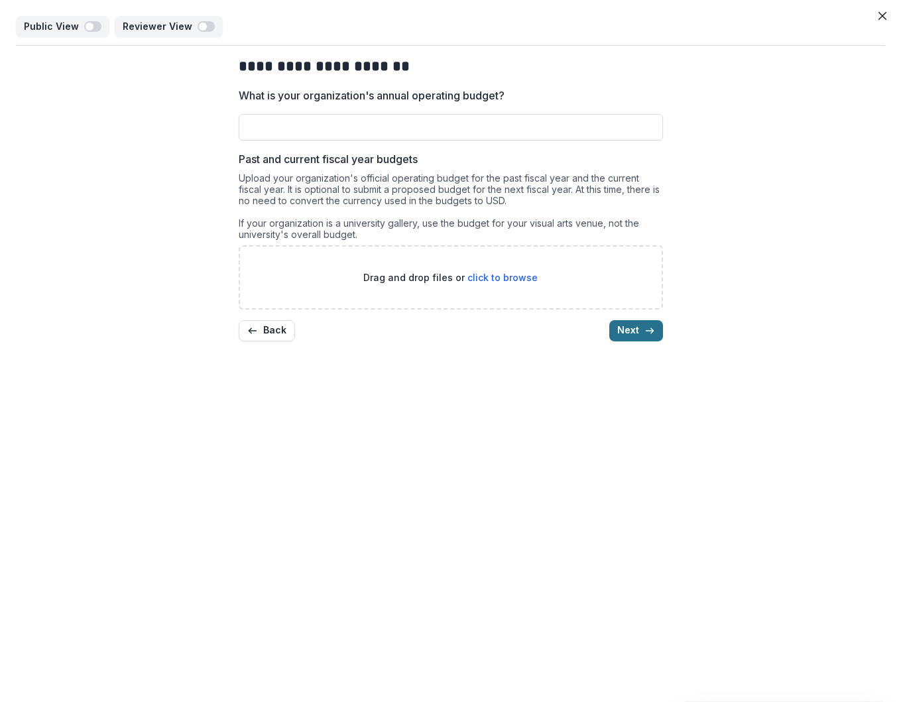
click at [626, 338] on button "Next" at bounding box center [636, 330] width 54 height 21
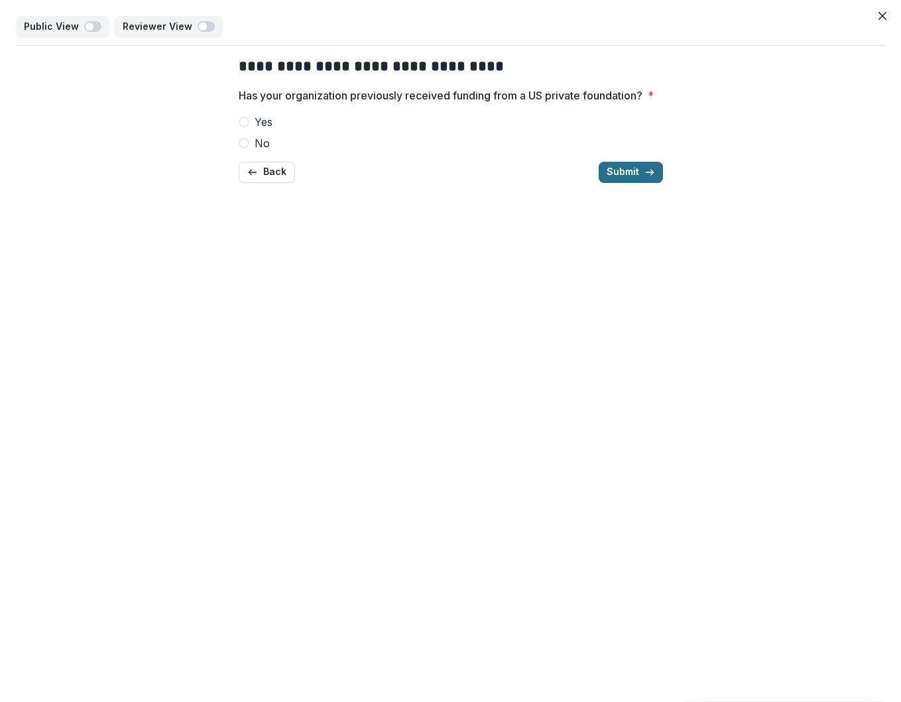
click at [624, 180] on button "Submit" at bounding box center [630, 172] width 64 height 21
click at [398, 130] on label "Yes" at bounding box center [451, 122] width 424 height 16
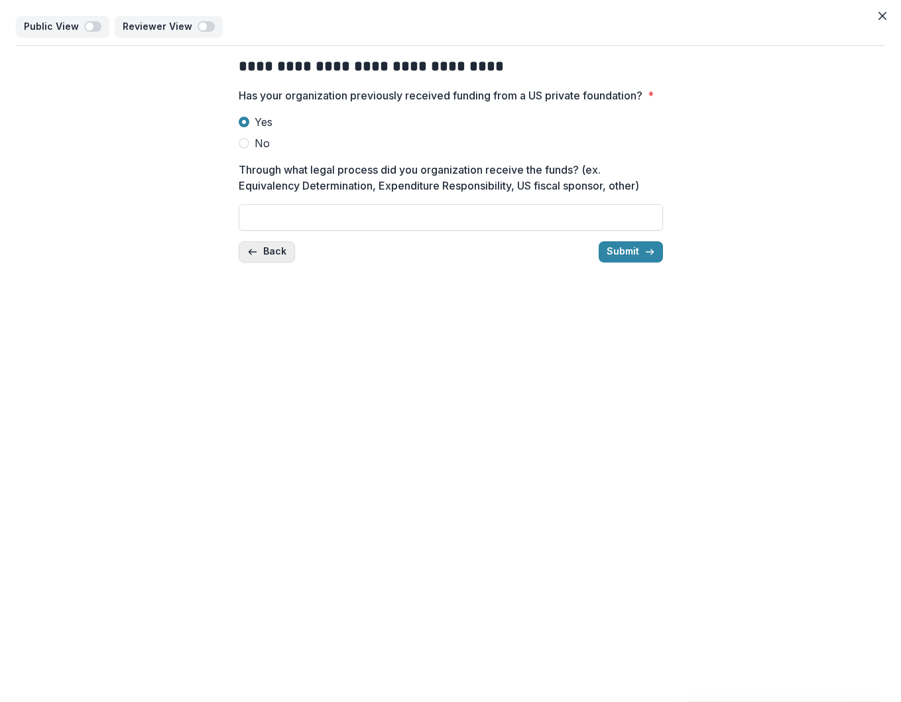
click at [266, 262] on button "Back" at bounding box center [267, 251] width 56 height 21
